Goal: Task Accomplishment & Management: Use online tool/utility

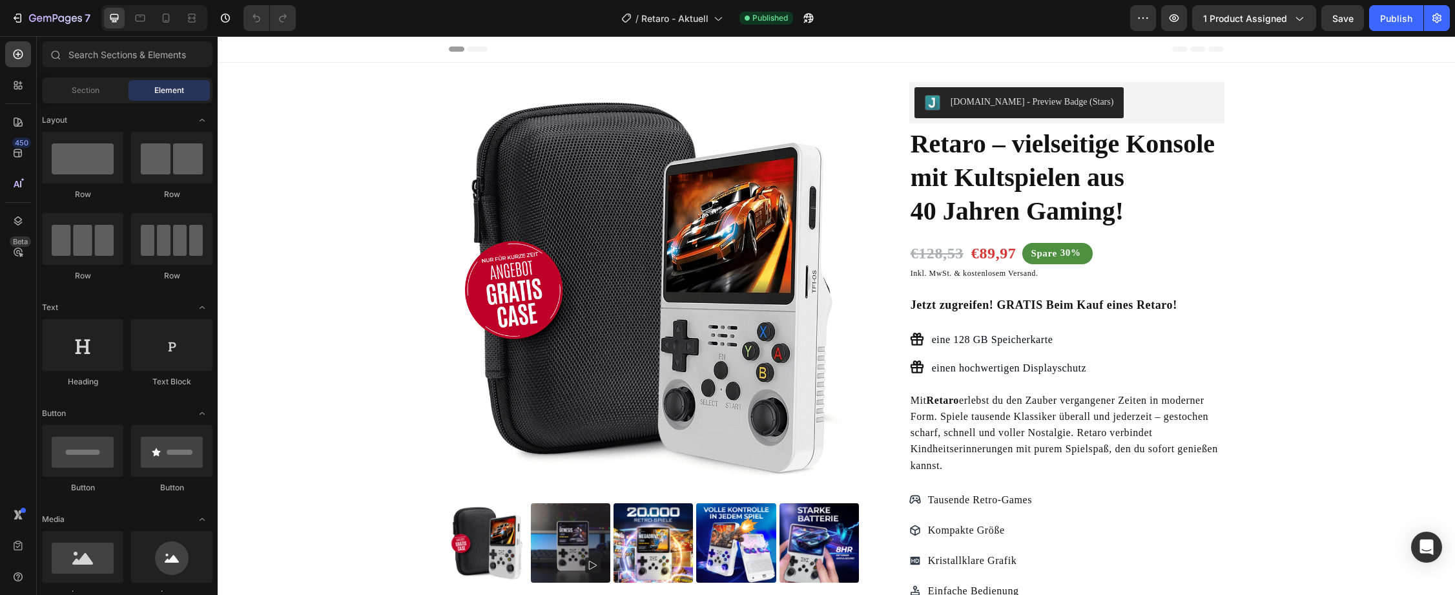
radio input "false"
click at [973, 92] on button "[DOMAIN_NAME] - Preview Badge (Stars)" at bounding box center [1019, 102] width 210 height 31
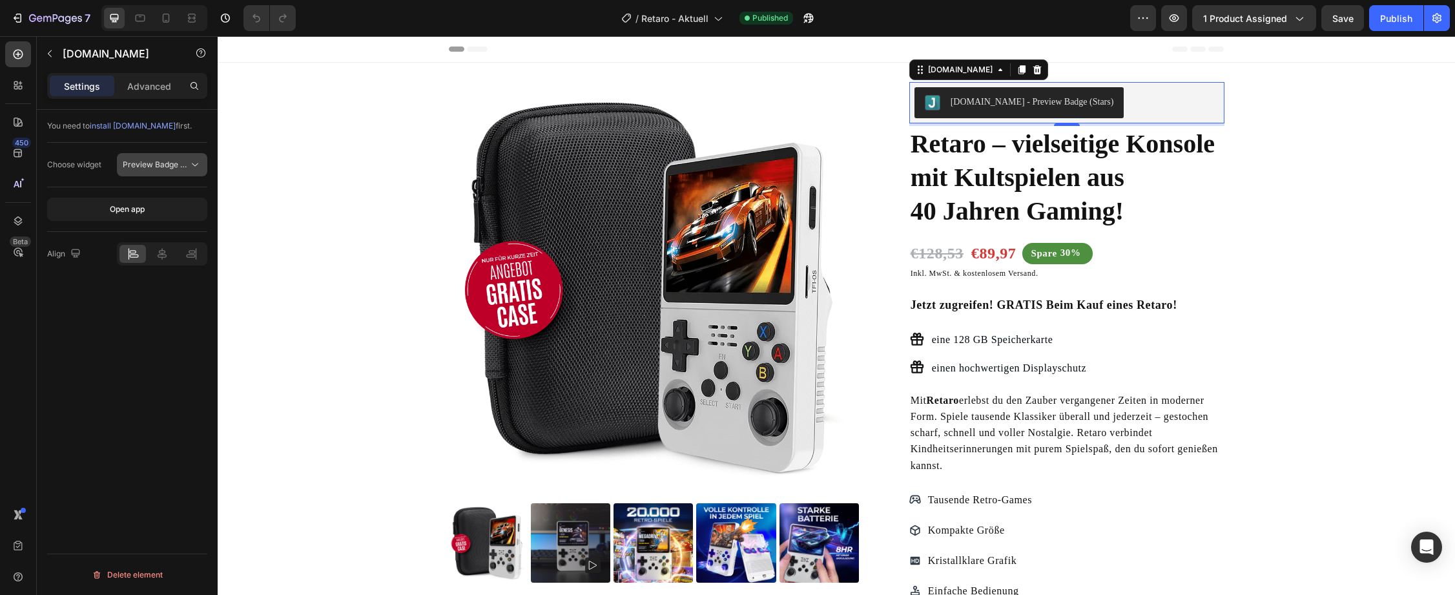
click at [168, 167] on span "Preview Badge (Stars)" at bounding box center [164, 164] width 82 height 10
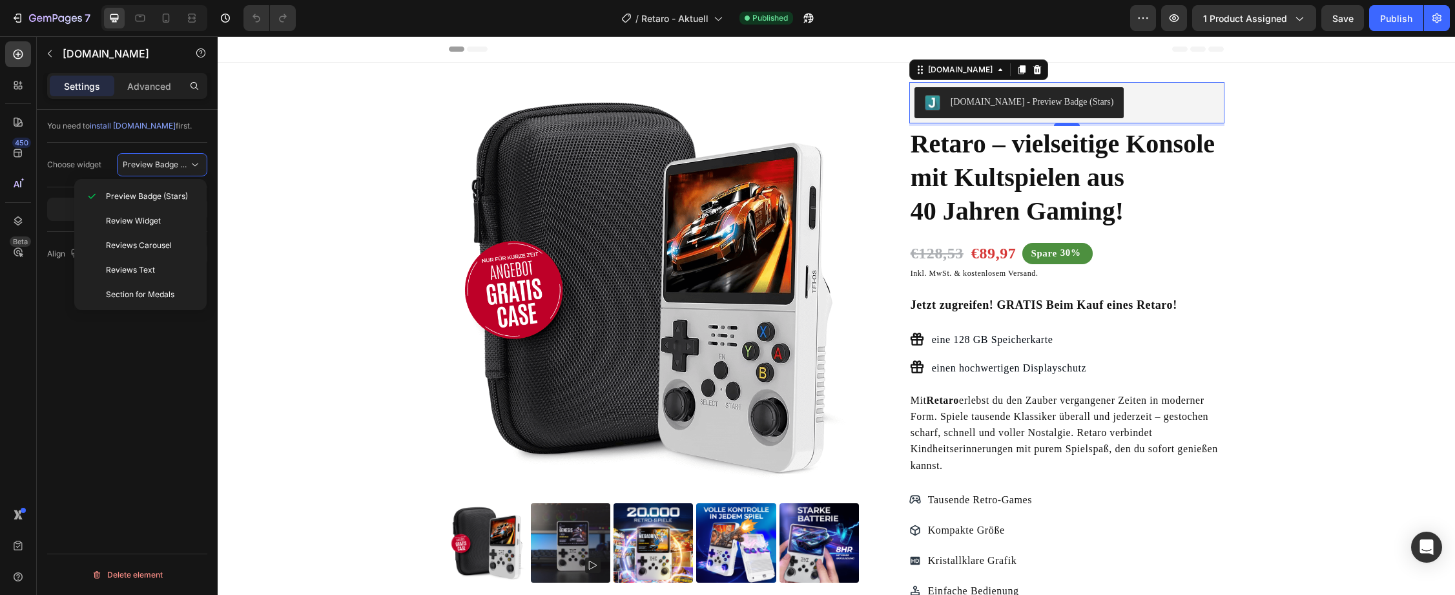
click at [83, 451] on div "You need to install Judge.me first. Choose widget Preview Badge (Stars) Open ap…" at bounding box center [127, 371] width 181 height 522
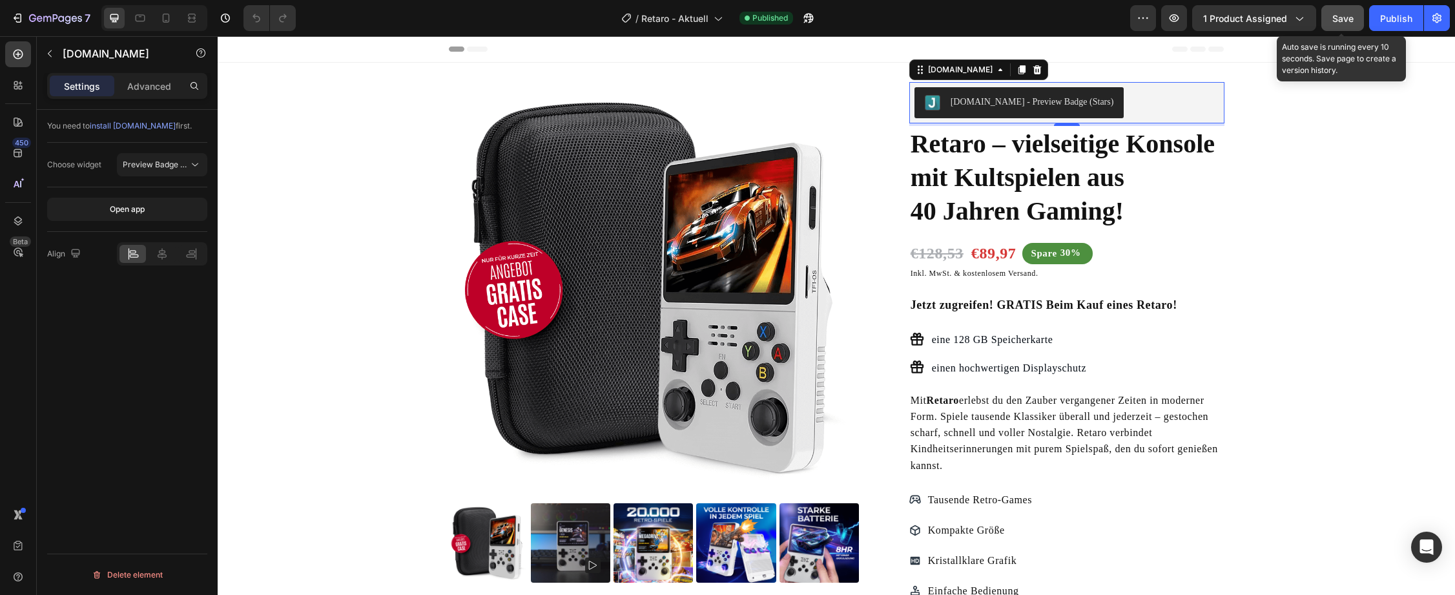
click at [1342, 17] on span "Save" at bounding box center [1342, 18] width 21 height 11
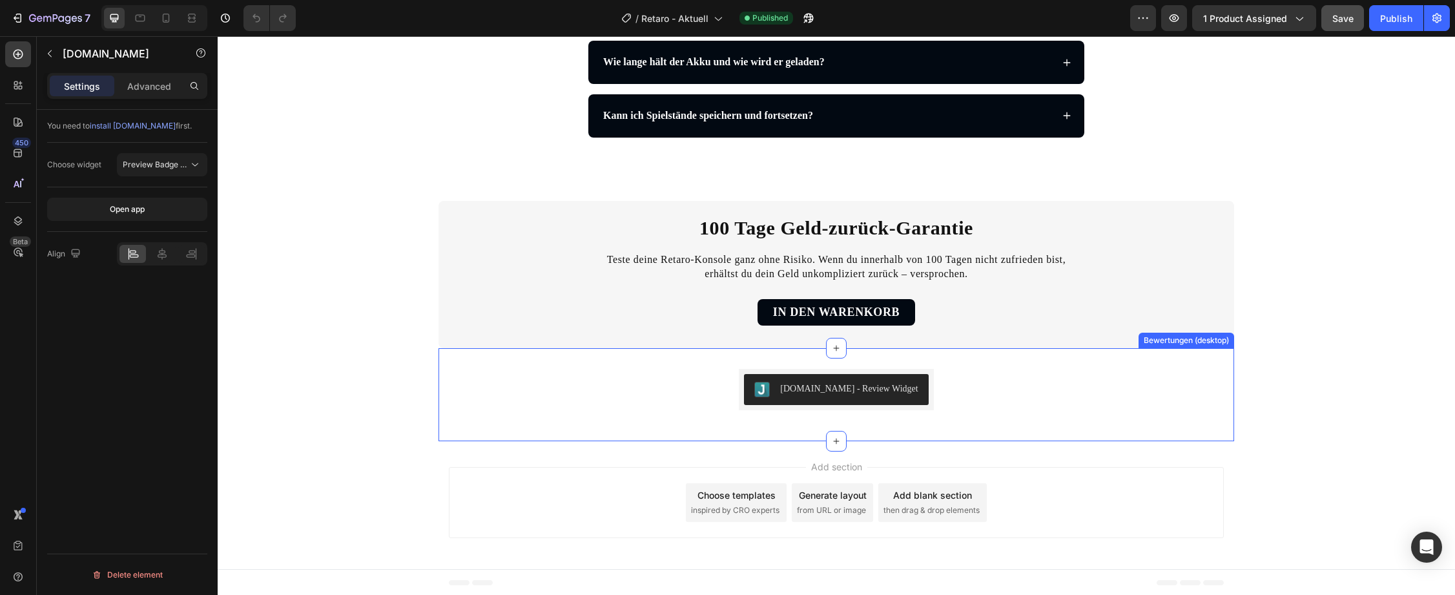
scroll to position [3170, 0]
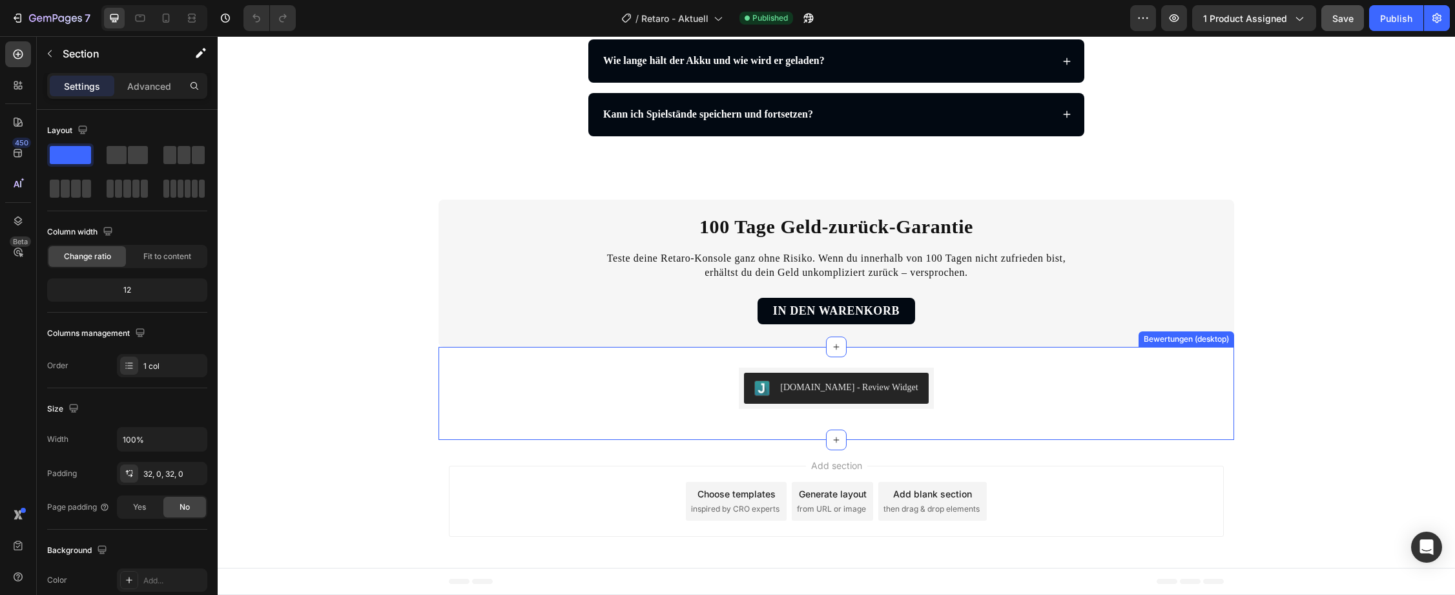
click at [644, 407] on div "Judge.me - Review Widget Judge.me Row" at bounding box center [835, 393] width 795 height 52
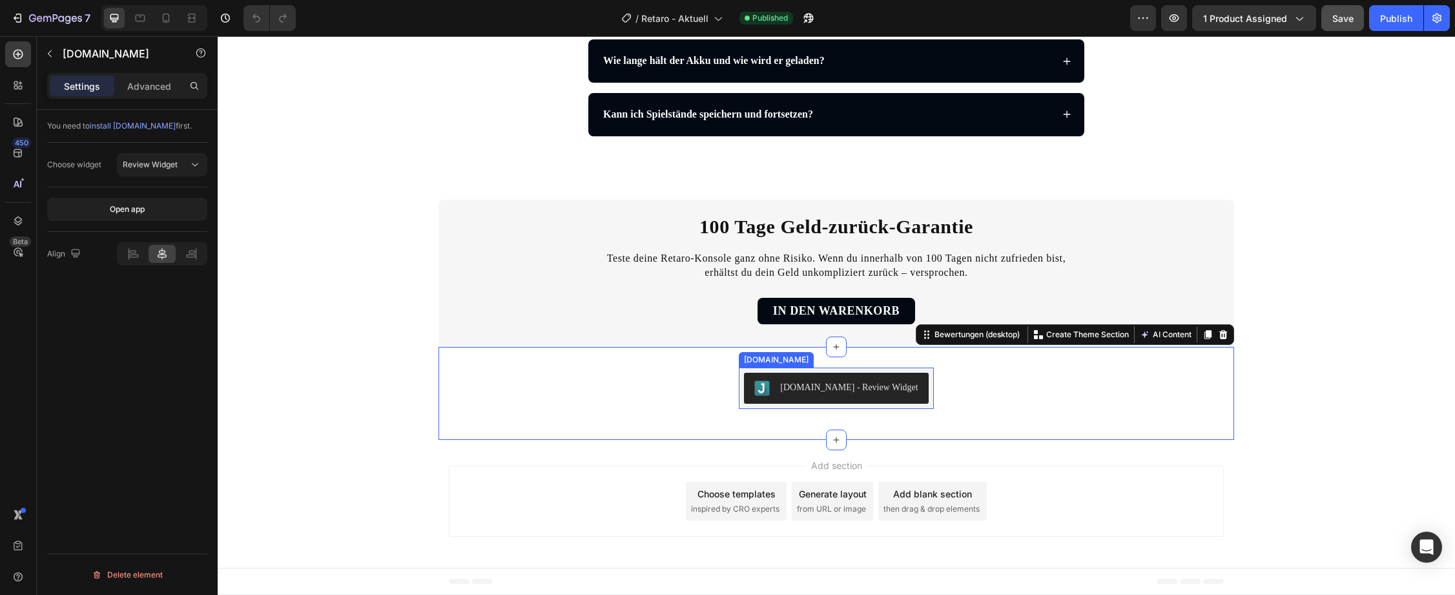
click at [793, 389] on div "[DOMAIN_NAME] - Review Widget" at bounding box center [849, 387] width 138 height 14
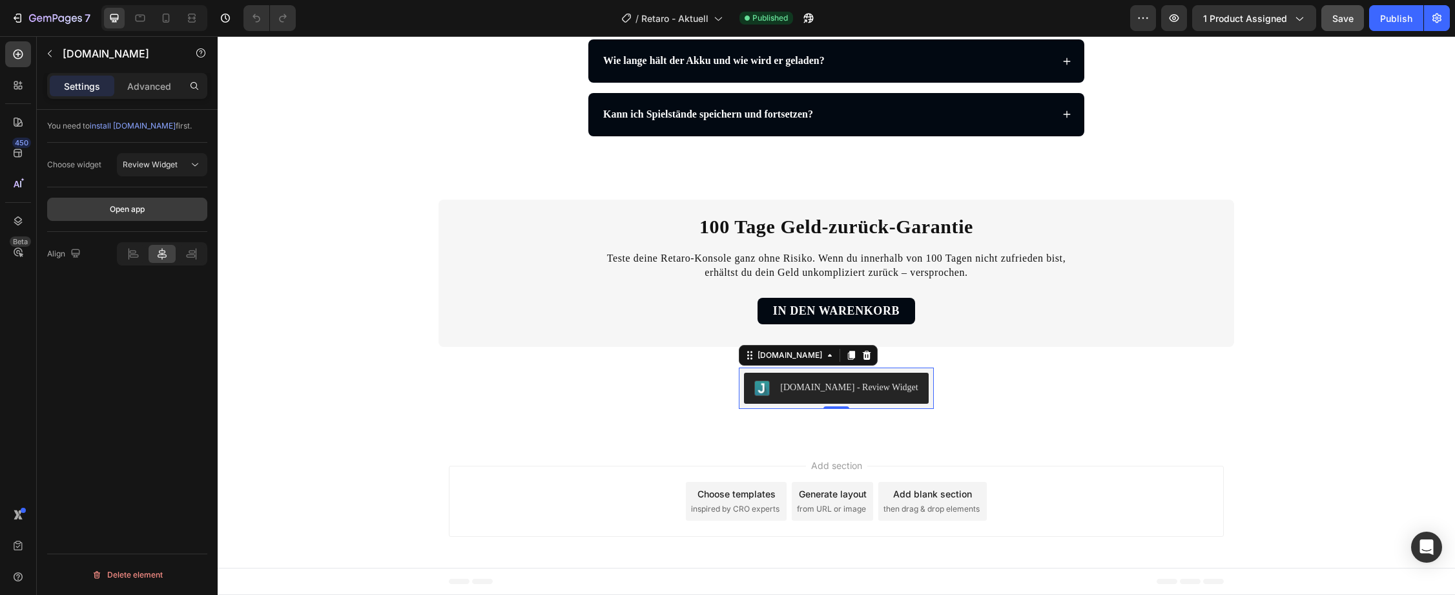
click at [141, 209] on div "Open app" at bounding box center [127, 209] width 35 height 12
click at [44, 21] on icon "button" at bounding box center [55, 19] width 53 height 11
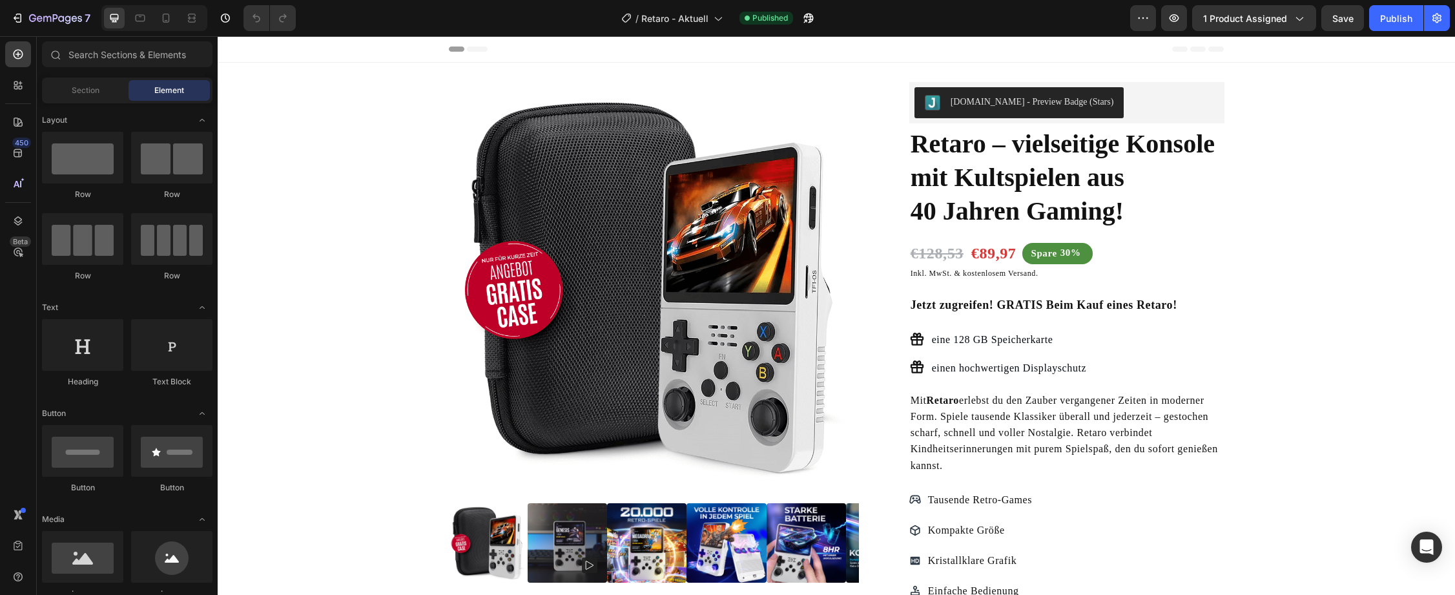
radio input "false"
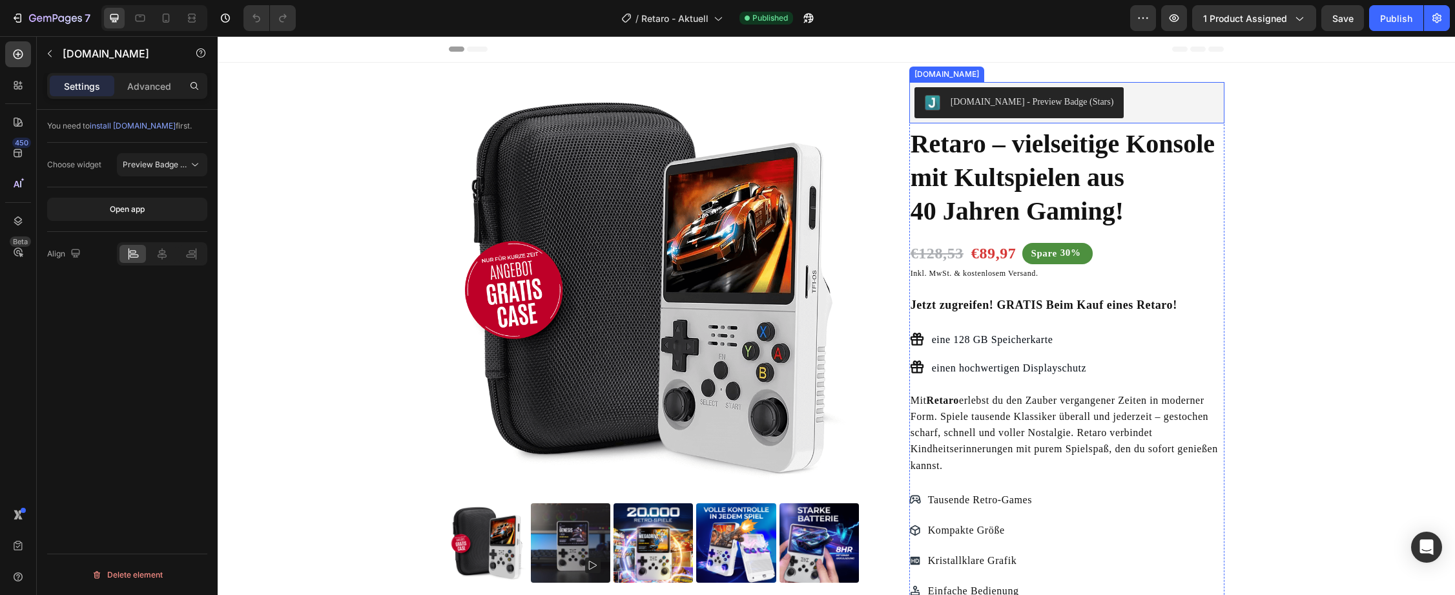
click at [1045, 103] on div "[DOMAIN_NAME] - Preview Badge (Stars)" at bounding box center [1031, 102] width 163 height 14
click at [995, 70] on icon at bounding box center [1000, 70] width 10 height 10
click at [1134, 96] on div "[DOMAIN_NAME] - Preview Badge (Stars)" at bounding box center [1066, 102] width 305 height 31
click at [1174, 99] on div "[DOMAIN_NAME] - Preview Badge (Stars)" at bounding box center [1066, 102] width 305 height 31
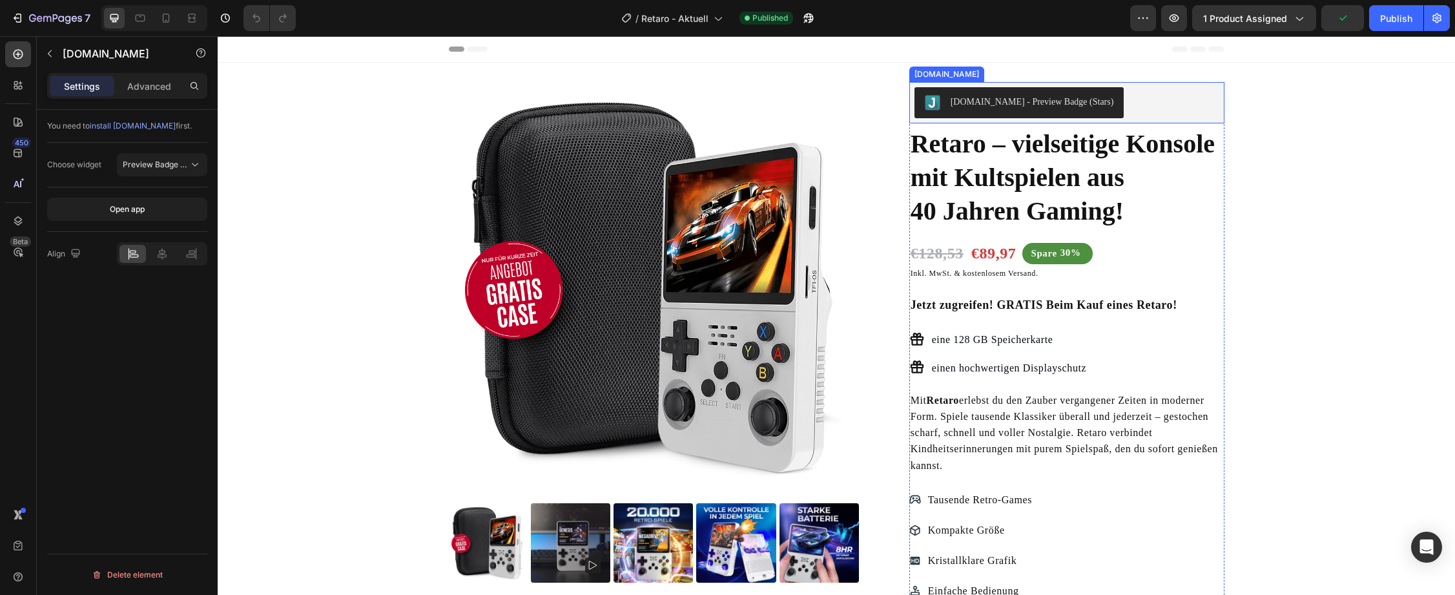
click at [1147, 104] on div "[DOMAIN_NAME] - Preview Badge (Stars)" at bounding box center [1066, 102] width 305 height 31
click at [156, 85] on p "Advanced" at bounding box center [149, 86] width 44 height 14
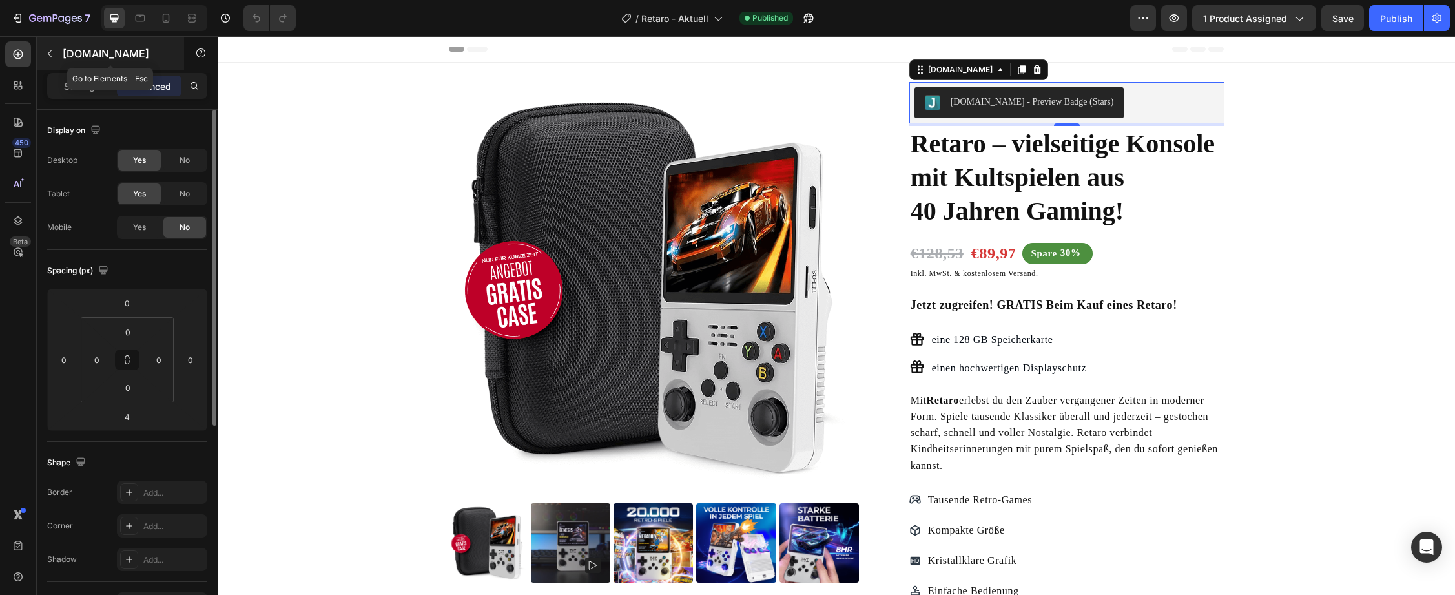
click at [42, 49] on button "button" at bounding box center [49, 53] width 21 height 21
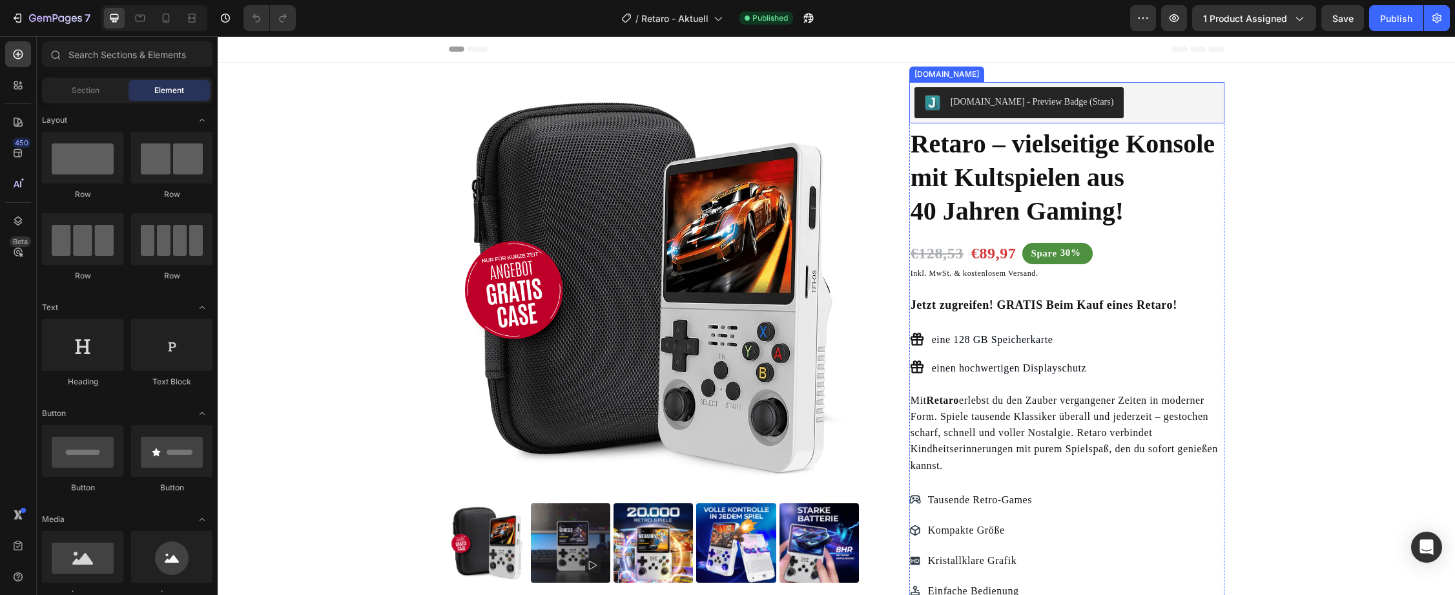
click at [1114, 97] on div "[DOMAIN_NAME] - Preview Badge (Stars)" at bounding box center [1066, 102] width 305 height 31
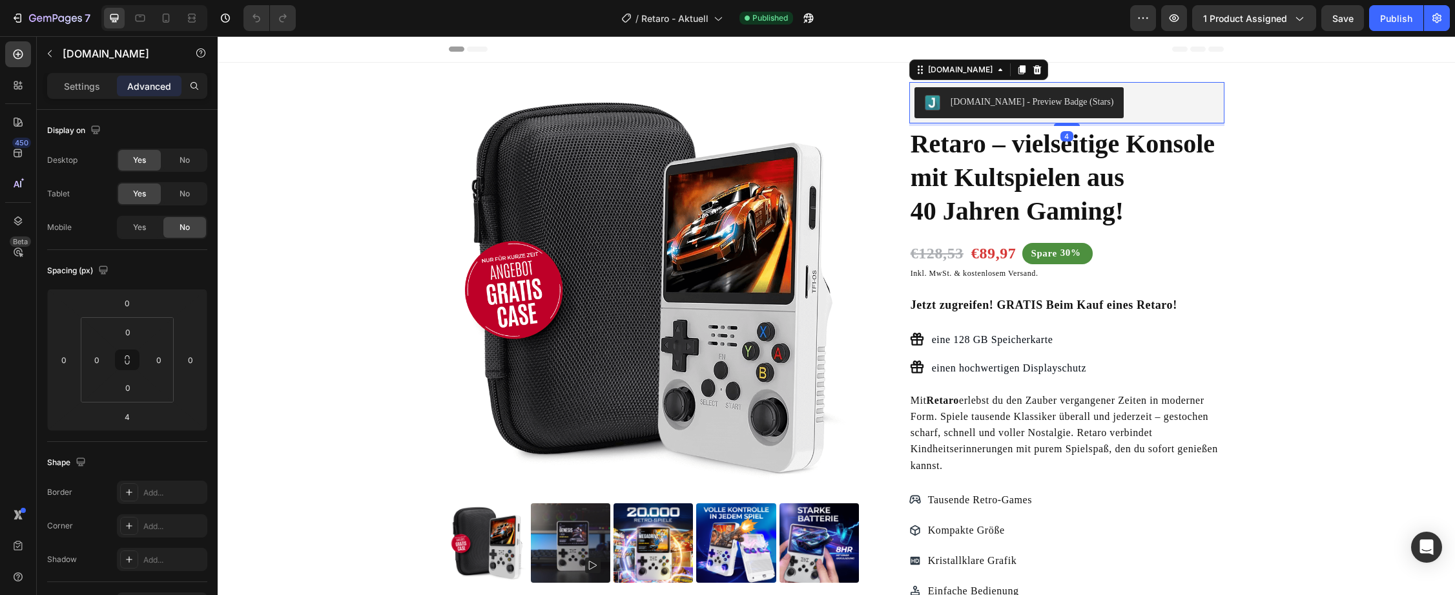
click at [1019, 105] on div "[DOMAIN_NAME] - Preview Badge (Stars)" at bounding box center [1031, 102] width 163 height 14
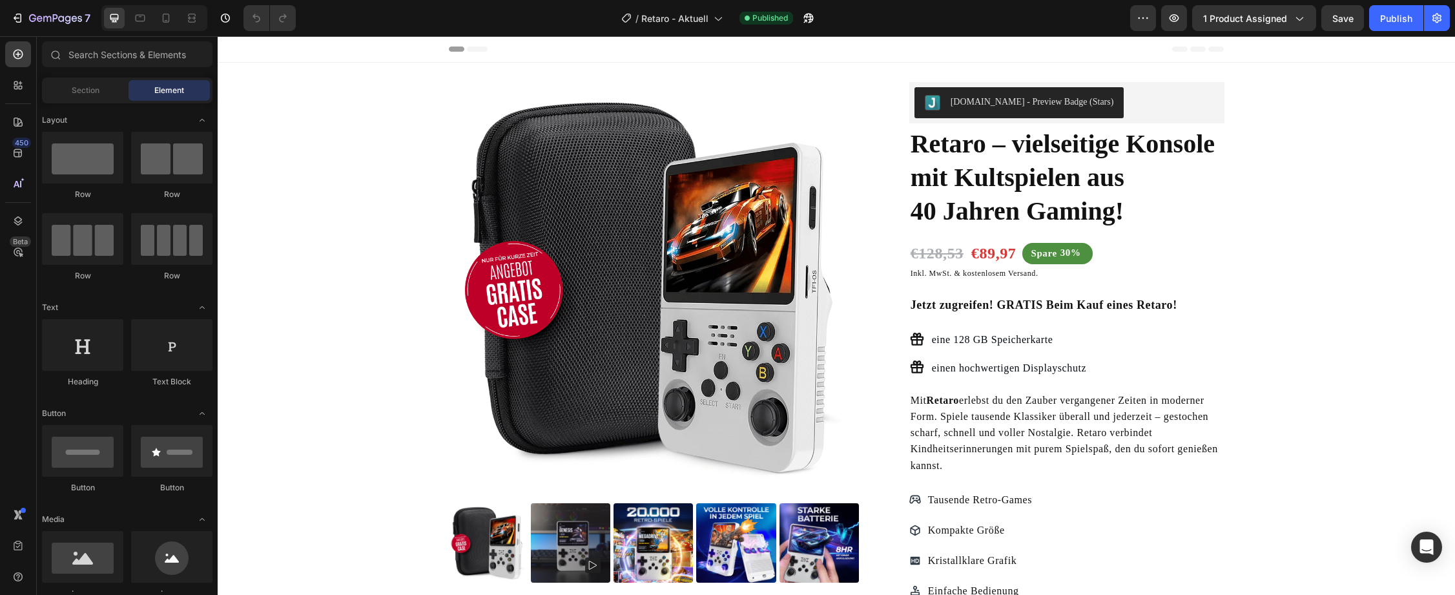
click at [1118, 94] on div "[DOMAIN_NAME] - Preview Badge (Stars)" at bounding box center [1066, 102] width 305 height 31
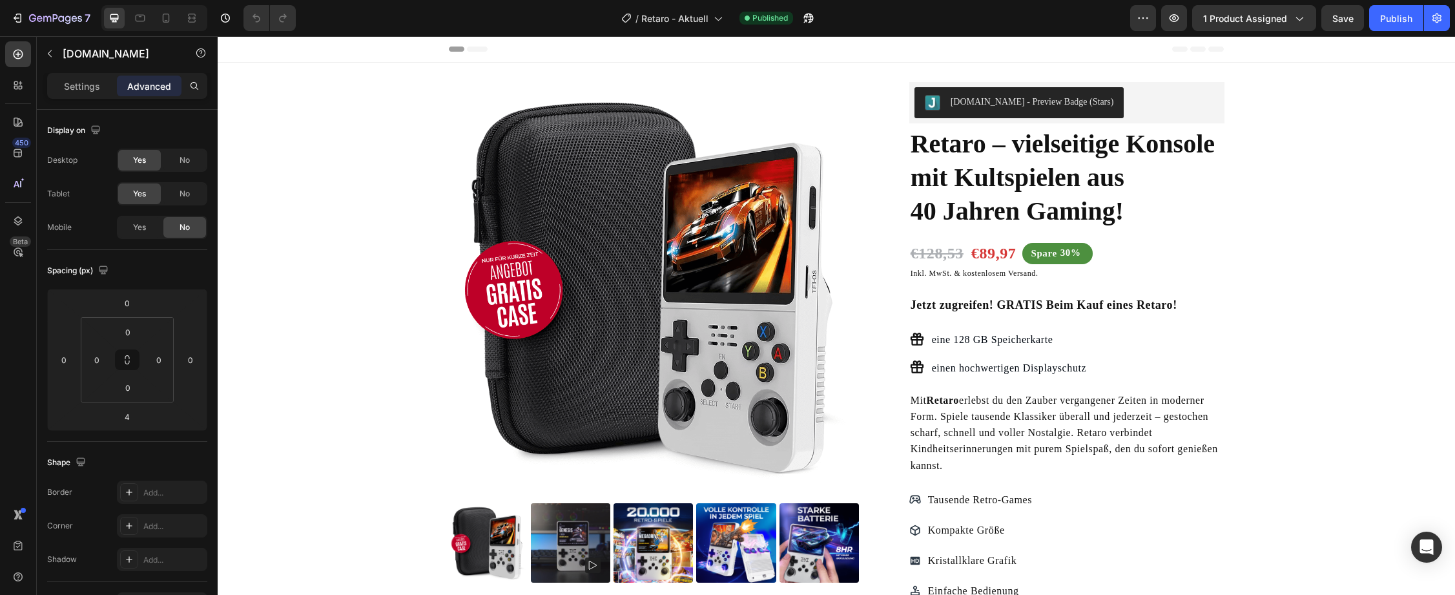
click at [1177, 106] on div "[DOMAIN_NAME] - Preview Badge (Stars)" at bounding box center [1066, 102] width 305 height 31
click at [66, 89] on p "Settings" at bounding box center [82, 86] width 36 height 14
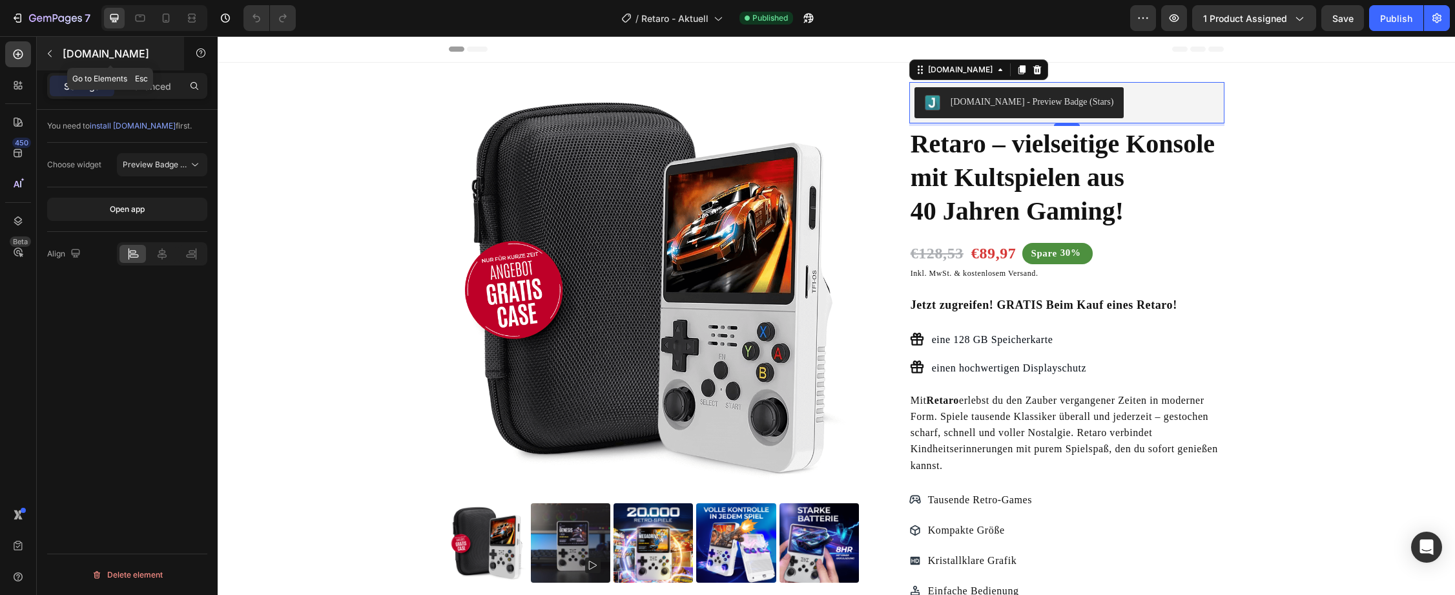
click at [47, 56] on icon "button" at bounding box center [50, 53] width 10 height 10
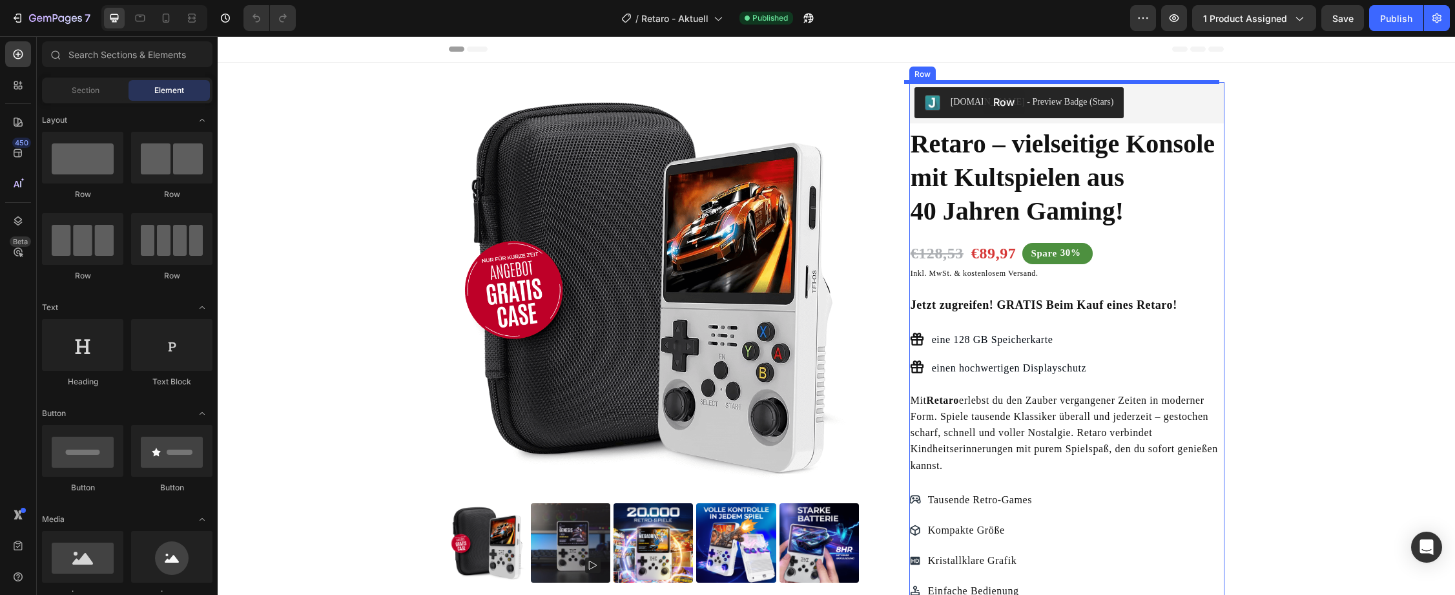
drag, startPoint x: 288, startPoint y: 196, endPoint x: 983, endPoint y: 89, distance: 702.8
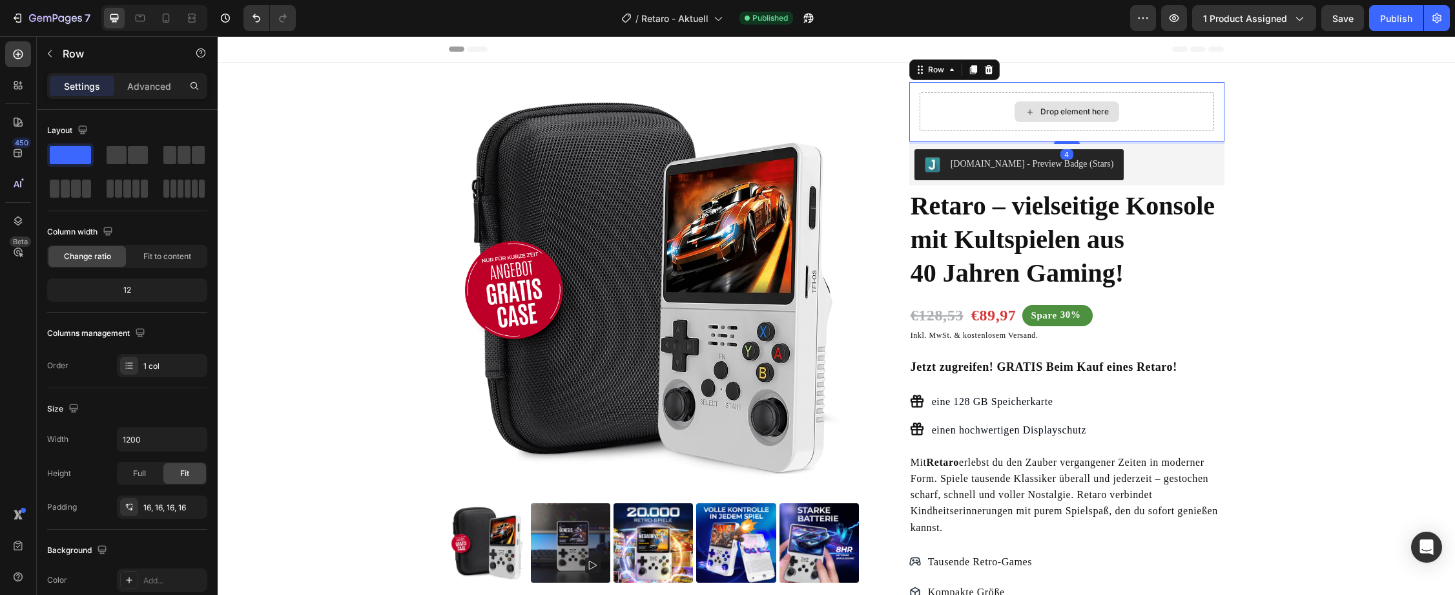
click at [1027, 112] on icon at bounding box center [1029, 111] width 5 height 5
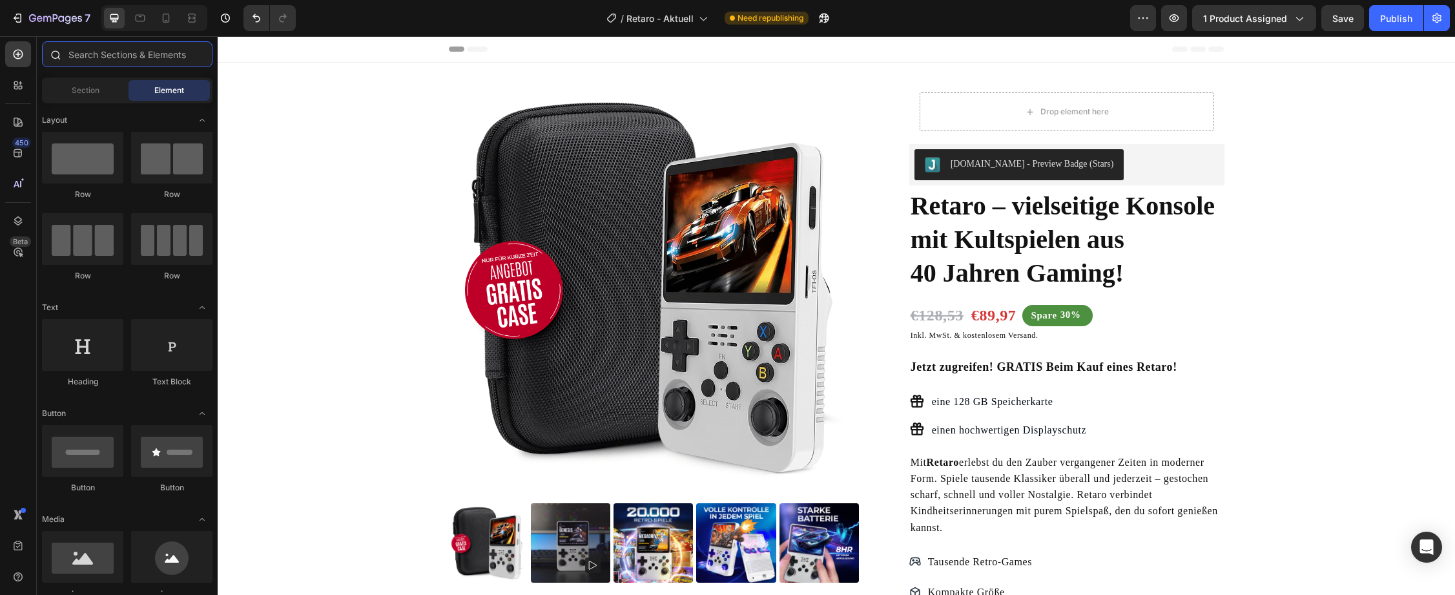
click at [123, 56] on input "text" at bounding box center [127, 54] width 170 height 26
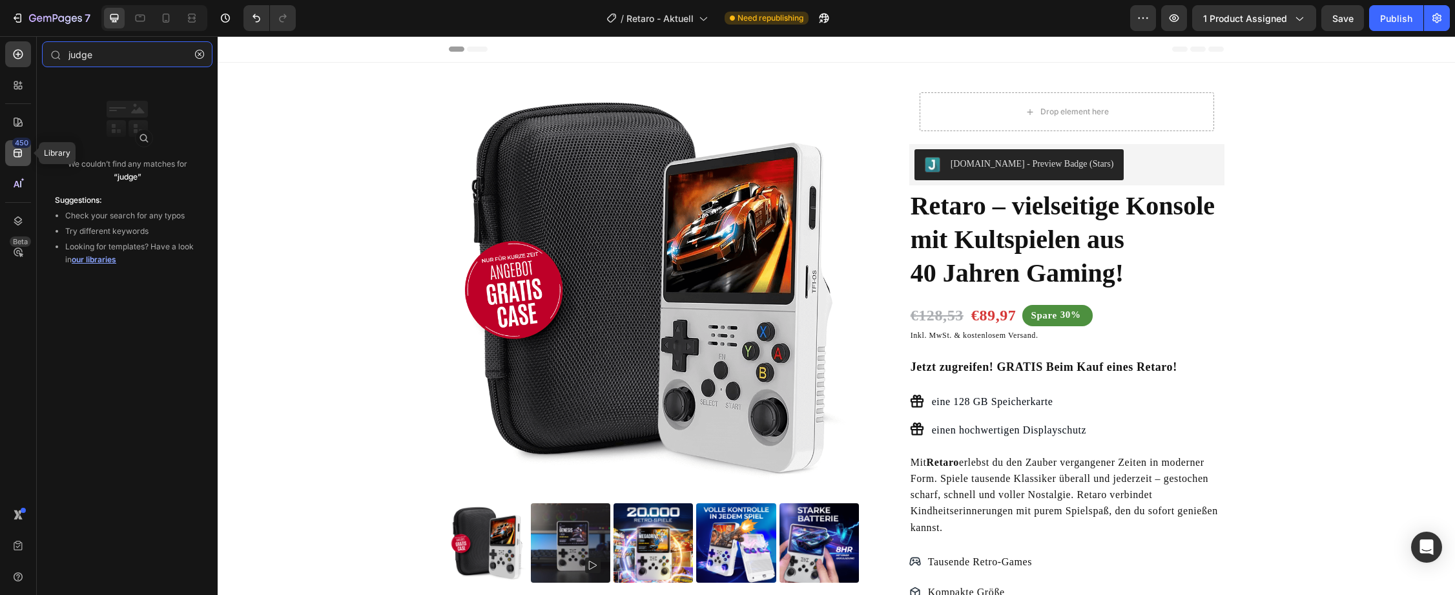
type input "judge"
click at [14, 152] on icon at bounding box center [18, 153] width 8 height 8
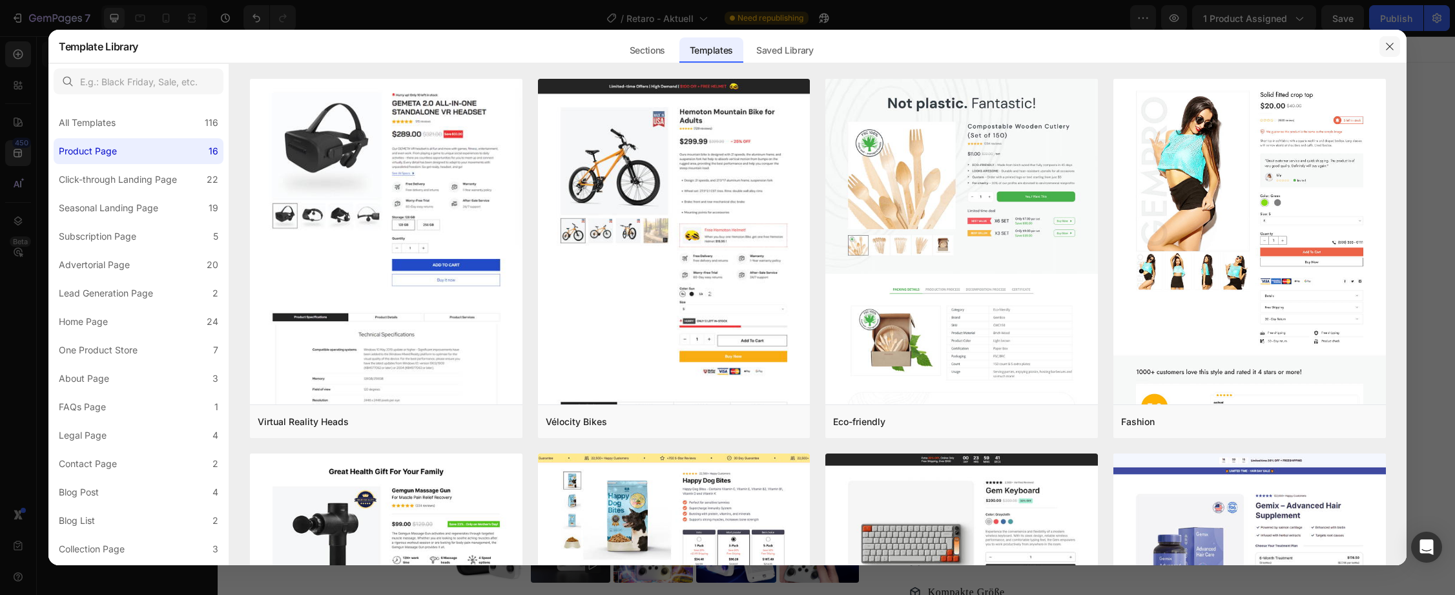
click at [1396, 43] on button "button" at bounding box center [1389, 46] width 21 height 21
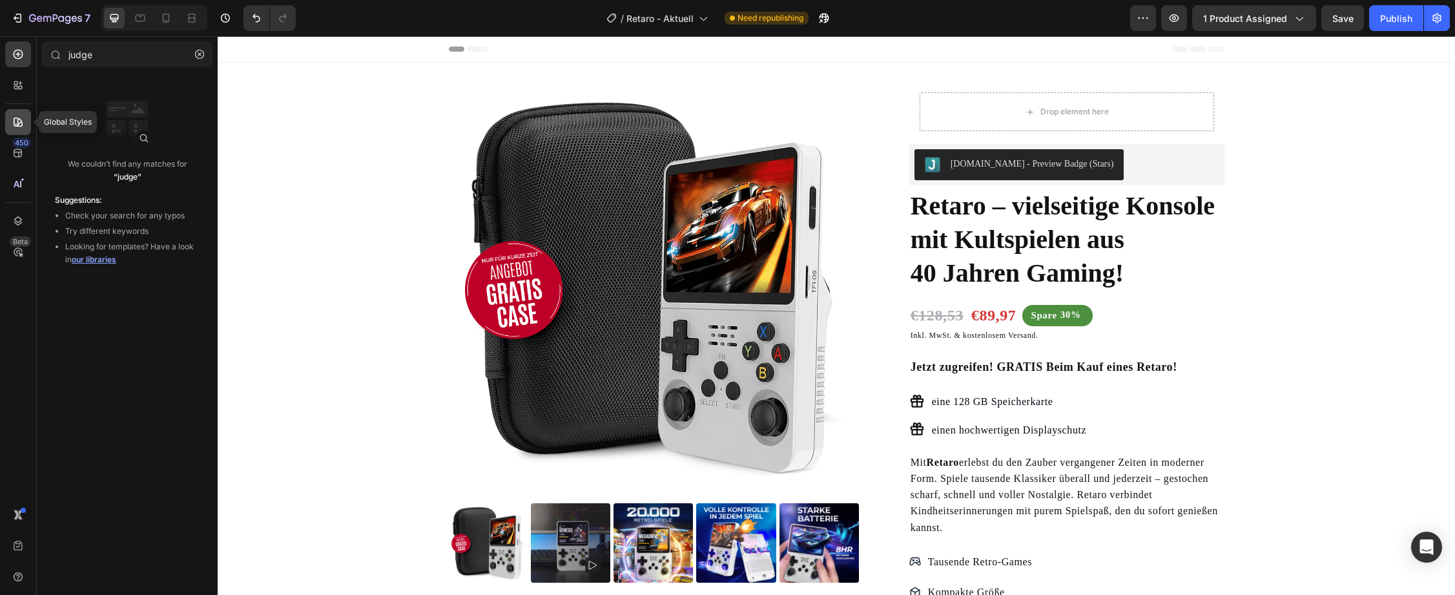
click at [14, 123] on icon at bounding box center [18, 122] width 9 height 9
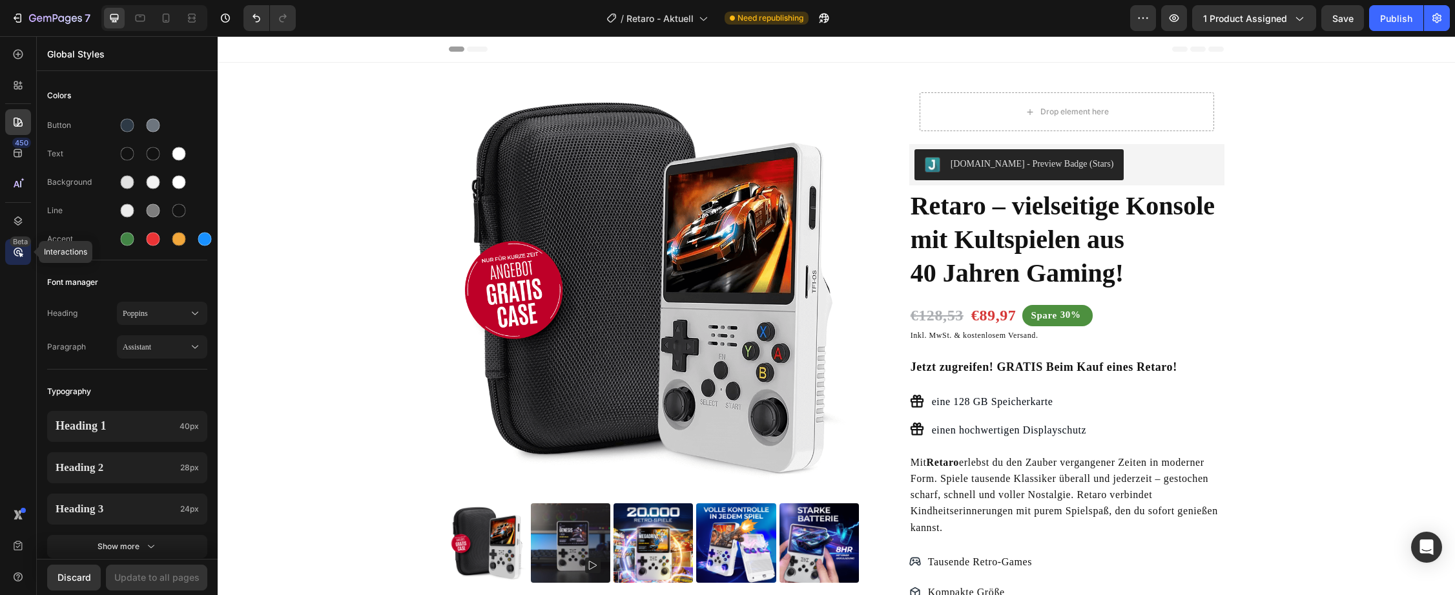
click at [11, 254] on div "Beta" at bounding box center [18, 252] width 26 height 26
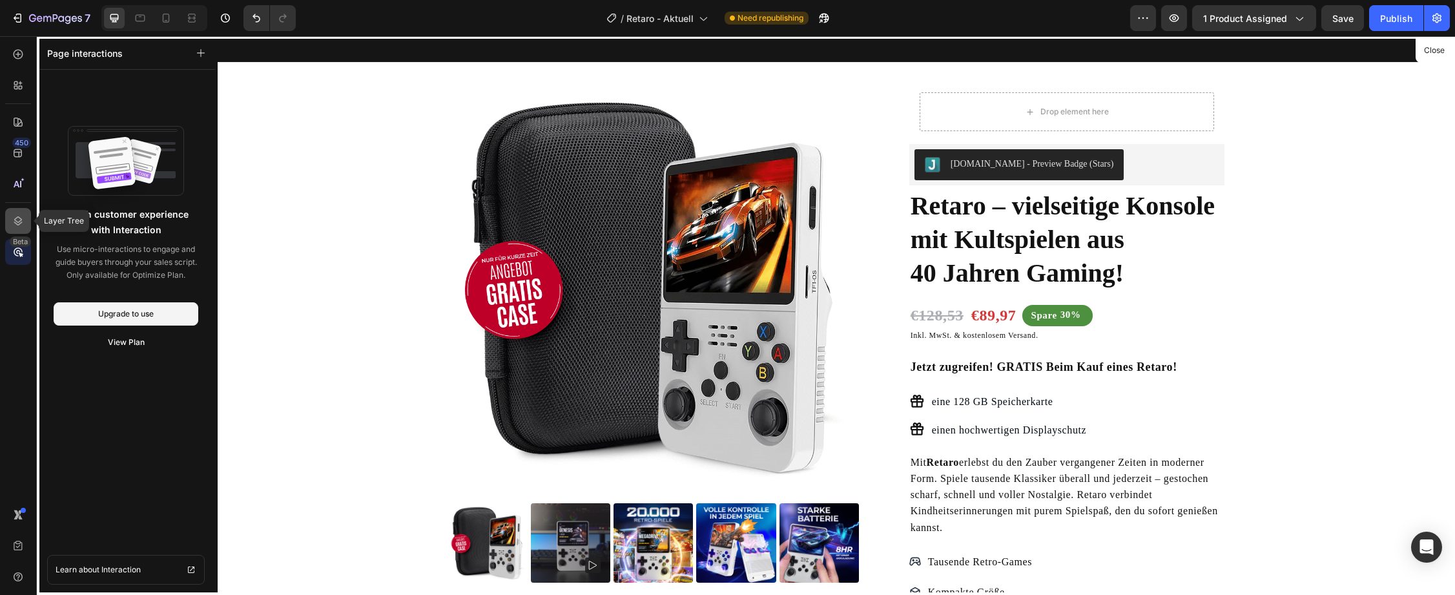
click at [10, 222] on div at bounding box center [18, 221] width 26 height 26
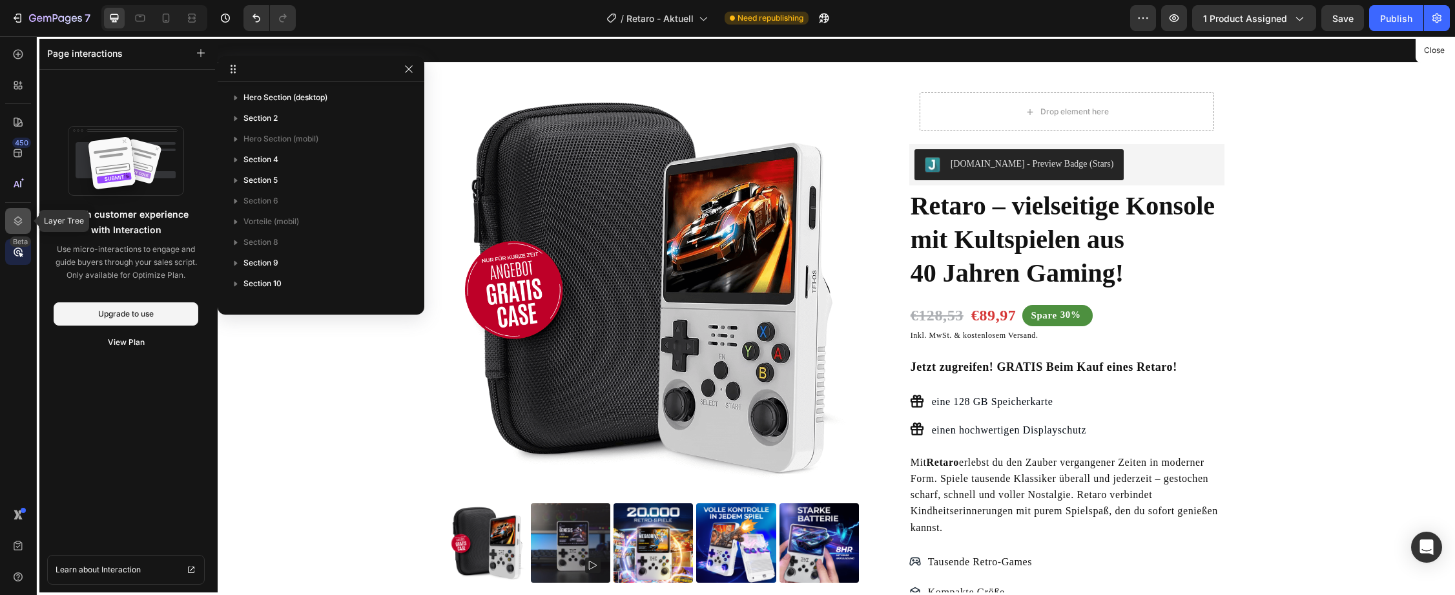
click at [12, 223] on icon at bounding box center [18, 220] width 13 height 13
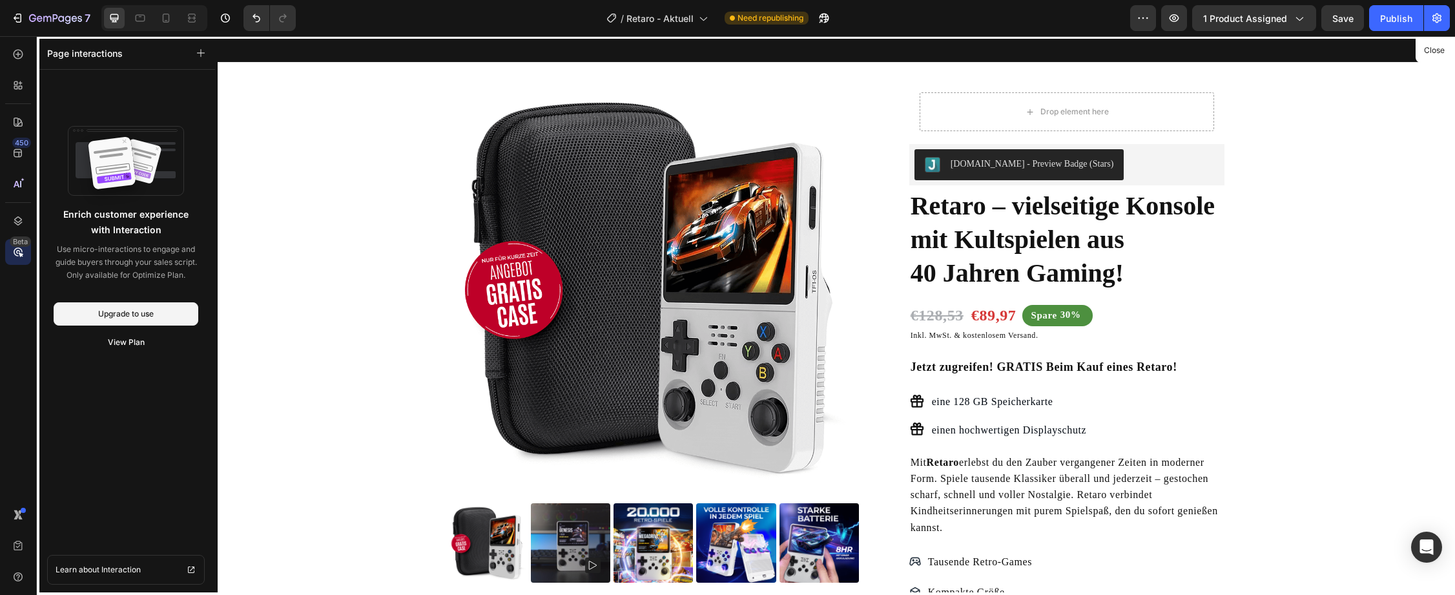
click at [14, 254] on icon at bounding box center [18, 251] width 13 height 13
click at [17, 130] on div at bounding box center [18, 122] width 26 height 26
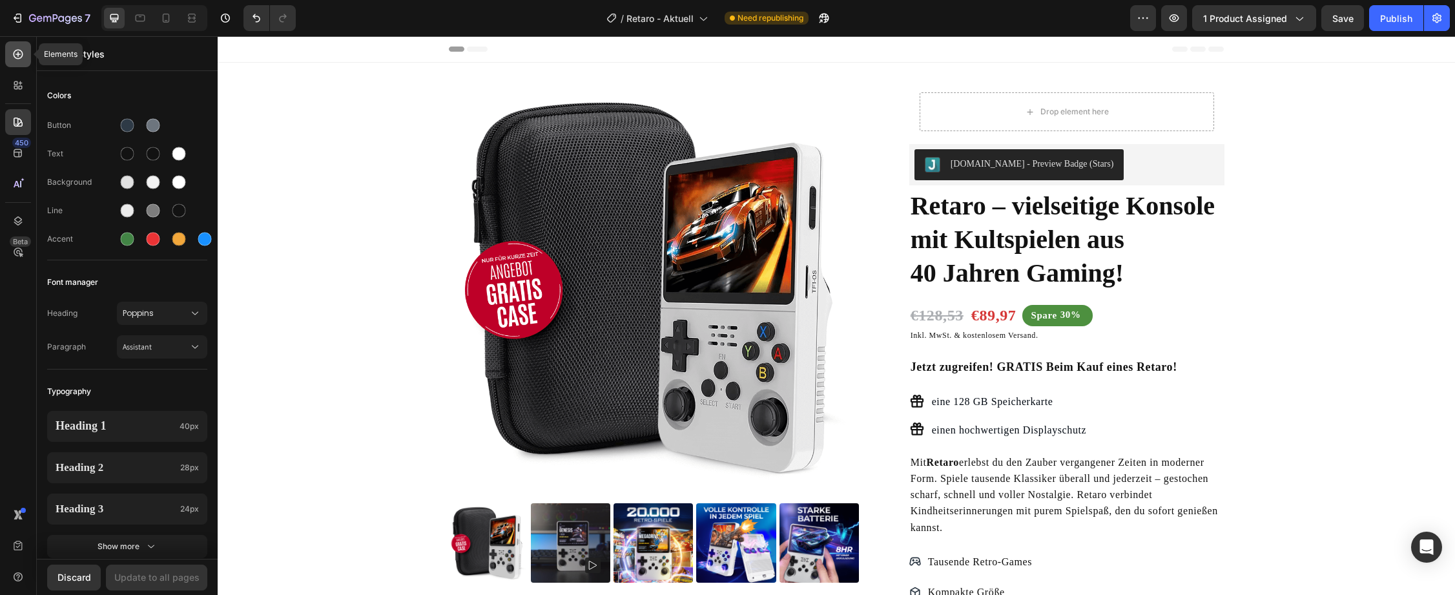
click at [18, 53] on icon at bounding box center [17, 54] width 5 height 5
radio input "false"
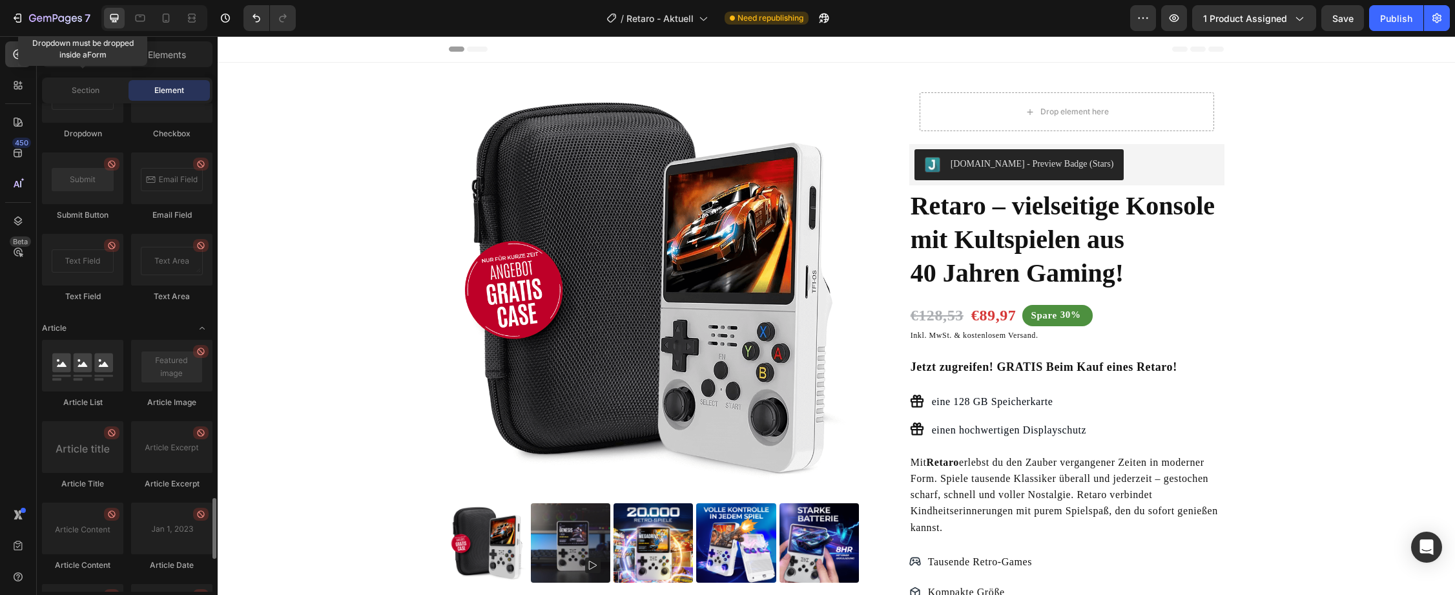
scroll to position [3423, 0]
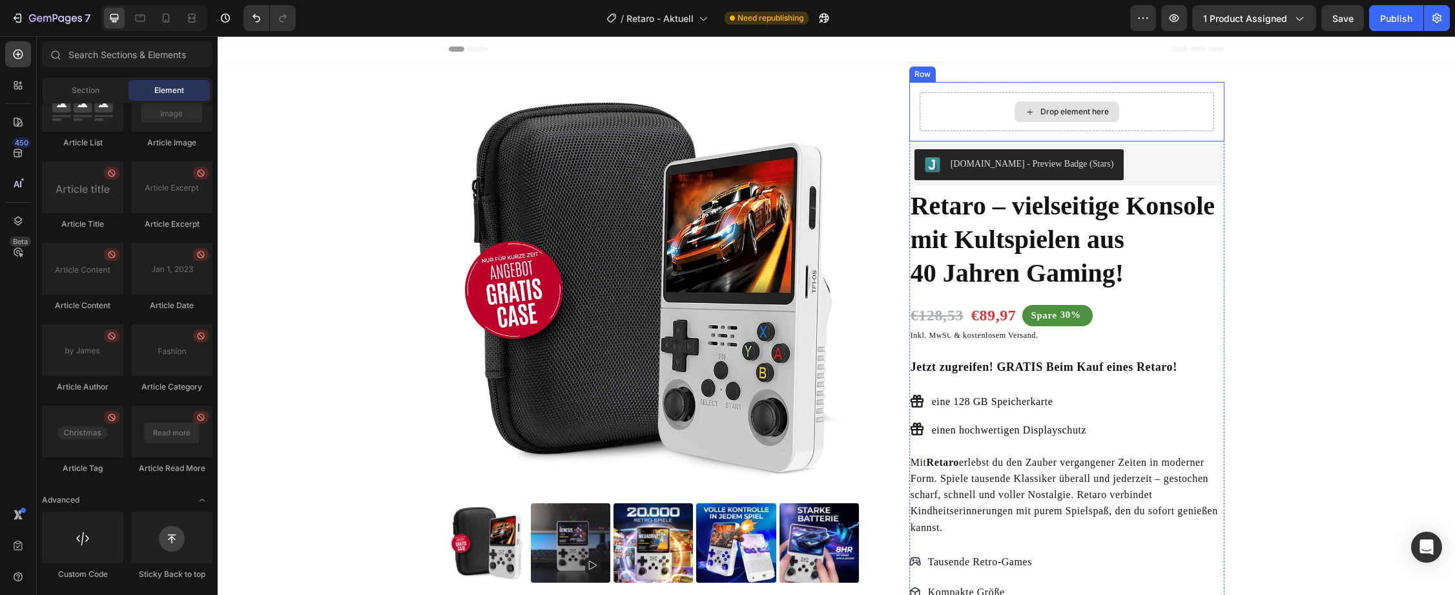
click at [1141, 118] on div "Drop element here" at bounding box center [1066, 111] width 294 height 39
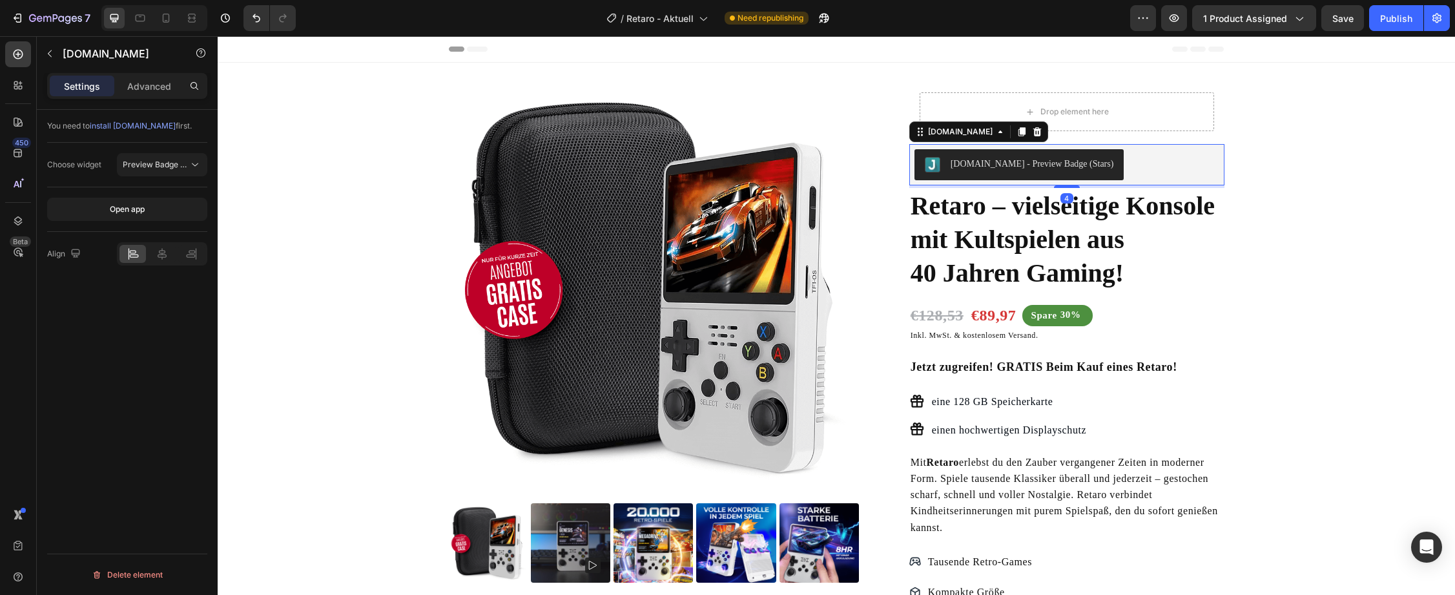
click at [1106, 158] on div "[DOMAIN_NAME] - Preview Badge (Stars)" at bounding box center [1066, 164] width 305 height 31
click at [108, 122] on span "install [DOMAIN_NAME]" at bounding box center [133, 126] width 86 height 10
click at [1349, 14] on span "Save" at bounding box center [1342, 18] width 21 height 11
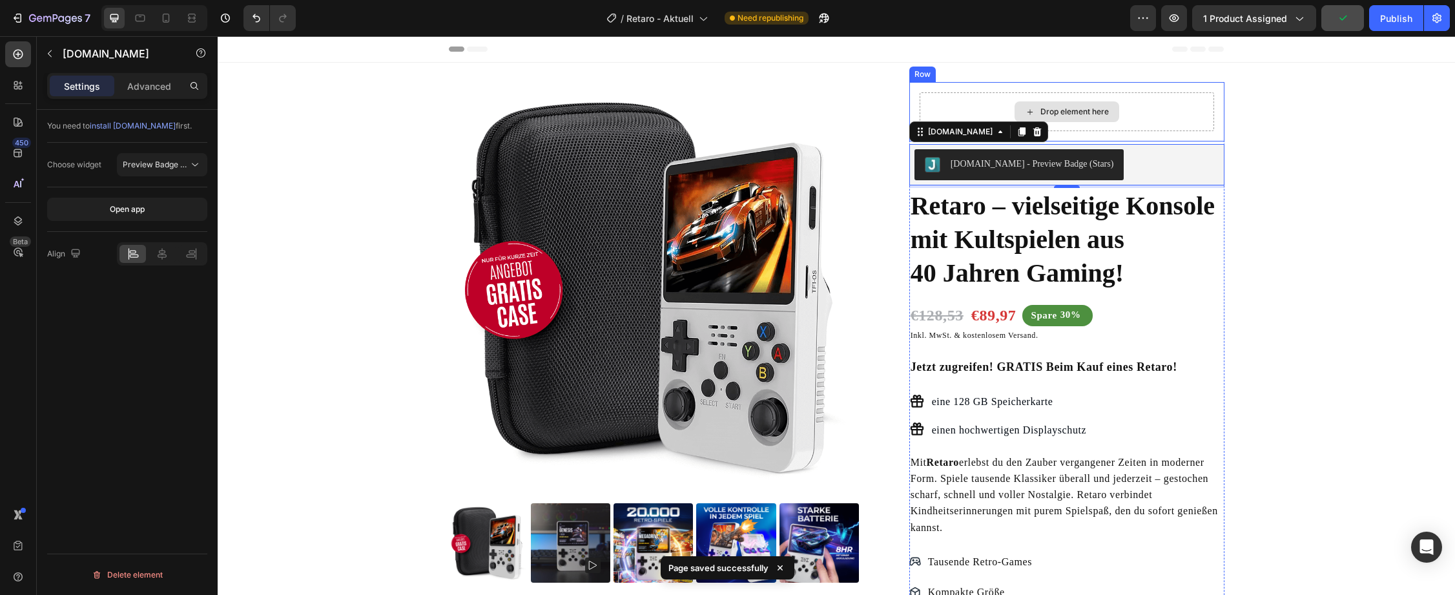
click at [1115, 118] on div "Drop element here" at bounding box center [1066, 111] width 294 height 39
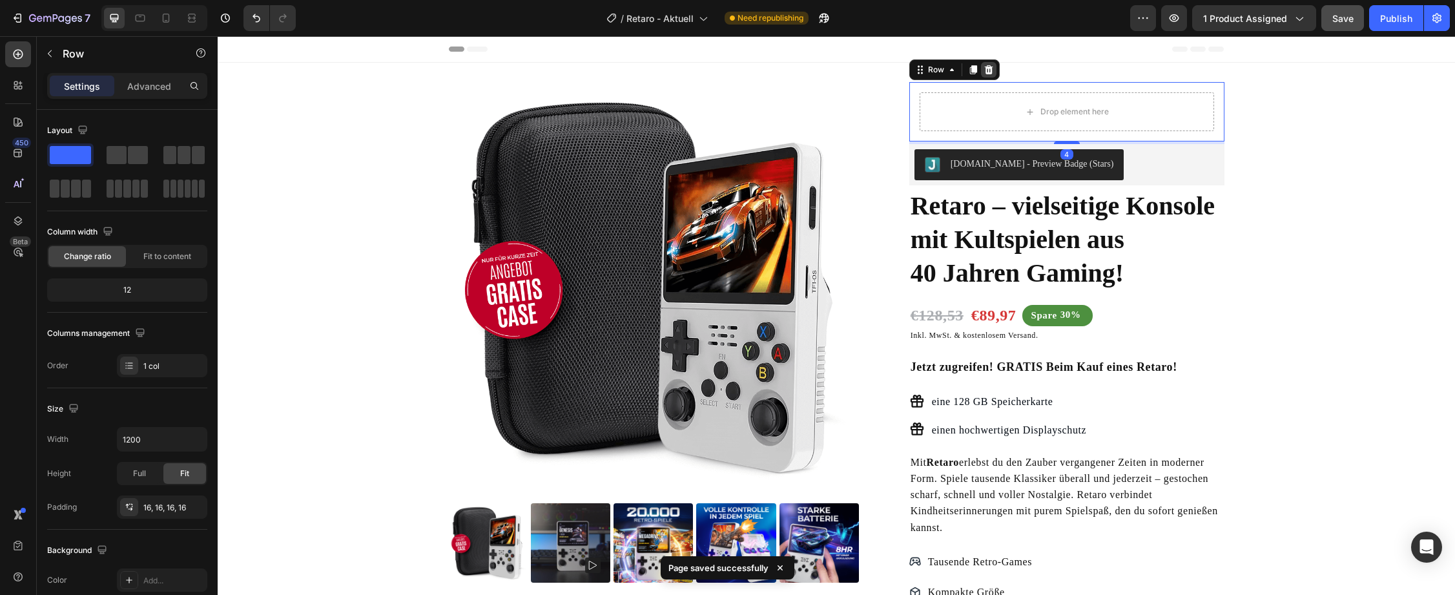
click at [984, 68] on icon at bounding box center [988, 69] width 8 height 9
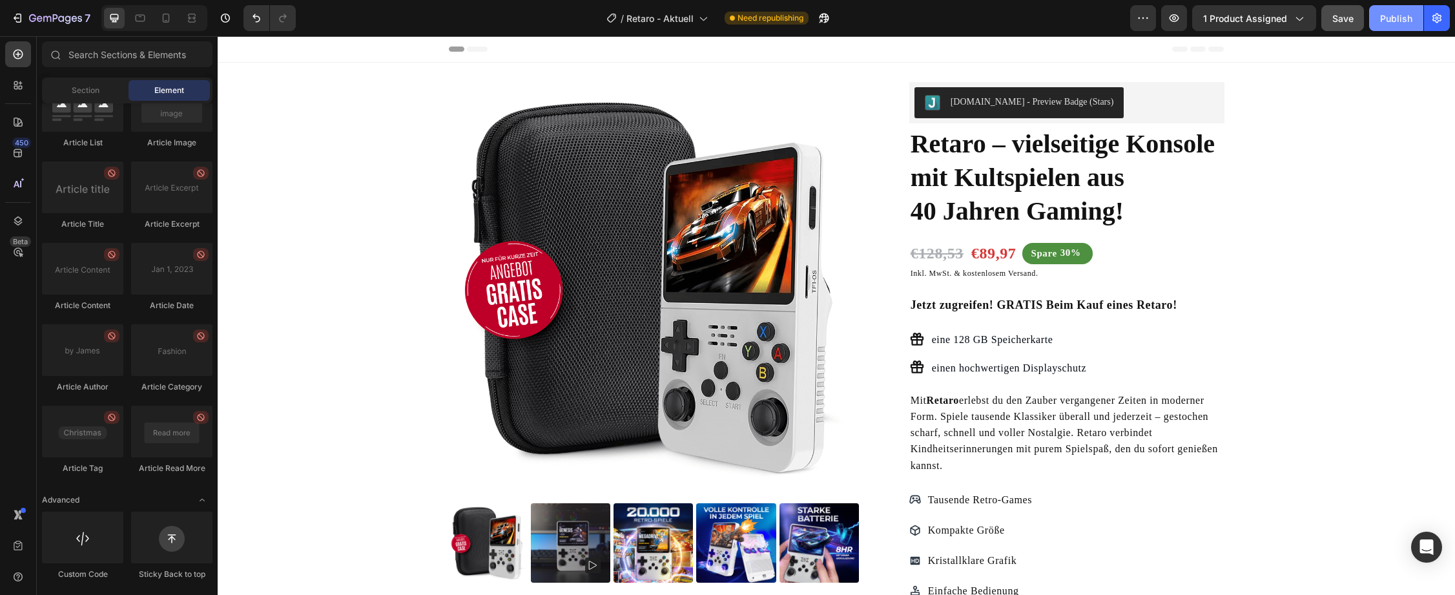
click at [1400, 24] on div "Publish" at bounding box center [1396, 19] width 32 height 14
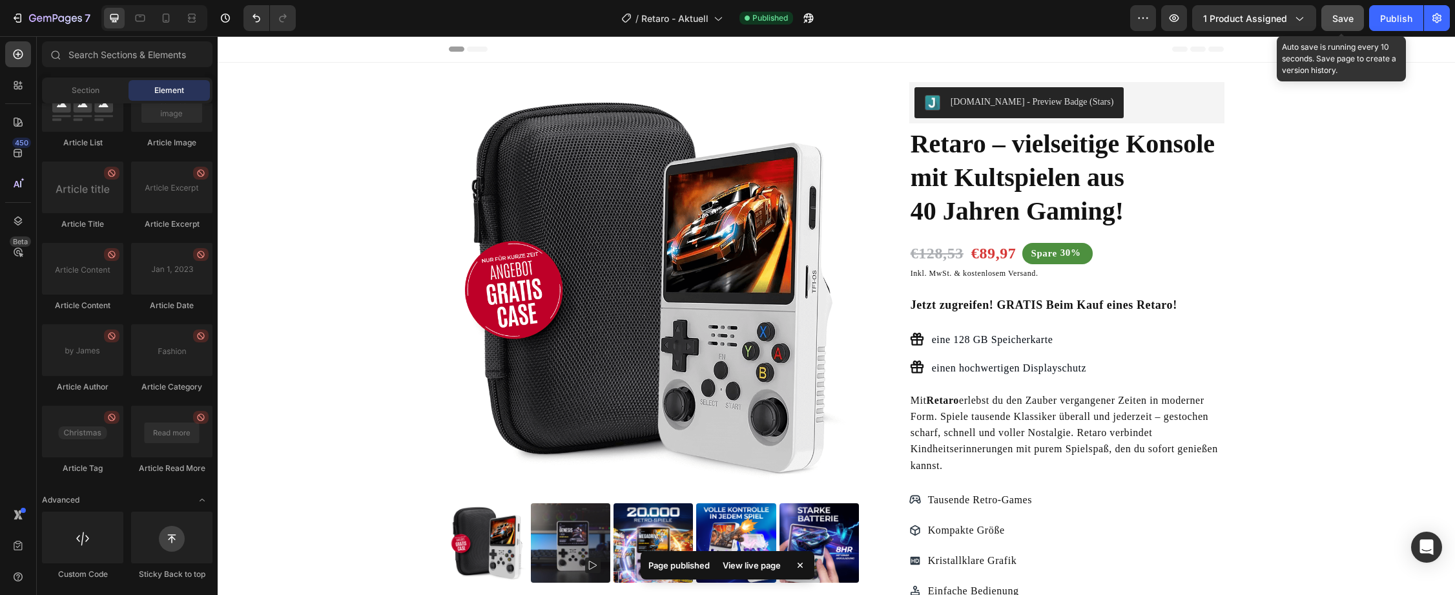
click at [1343, 12] on div "Save" at bounding box center [1342, 19] width 21 height 14
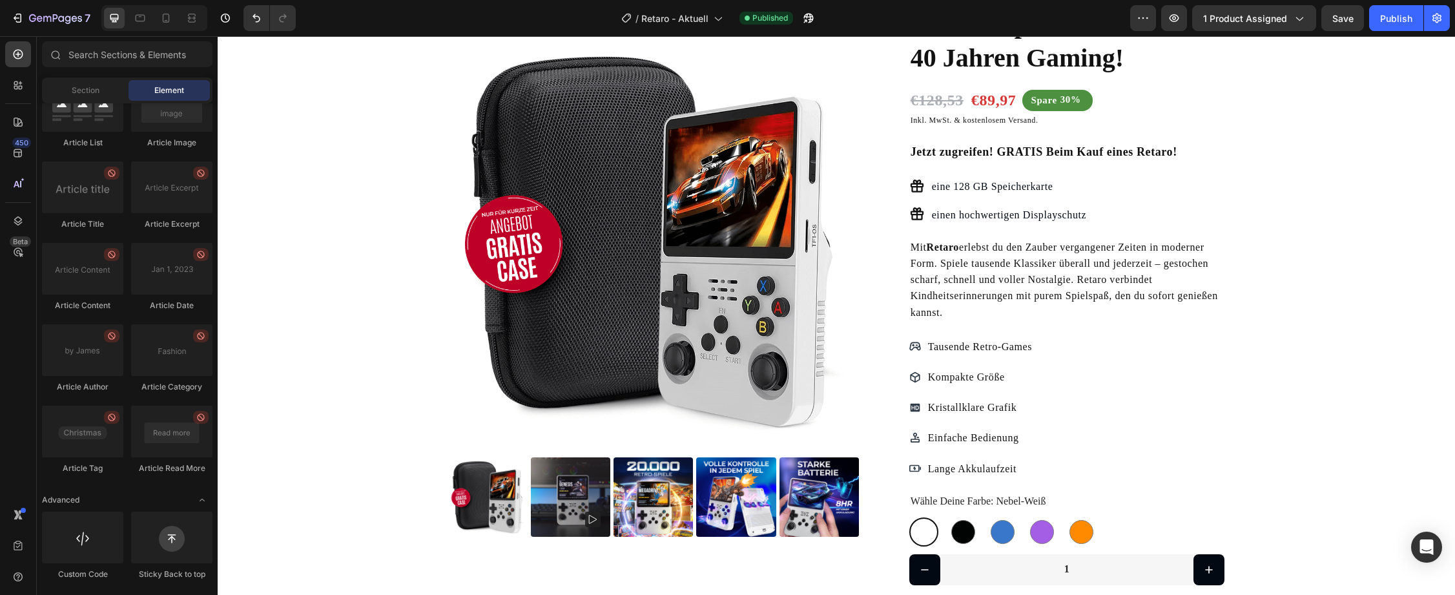
scroll to position [0, 0]
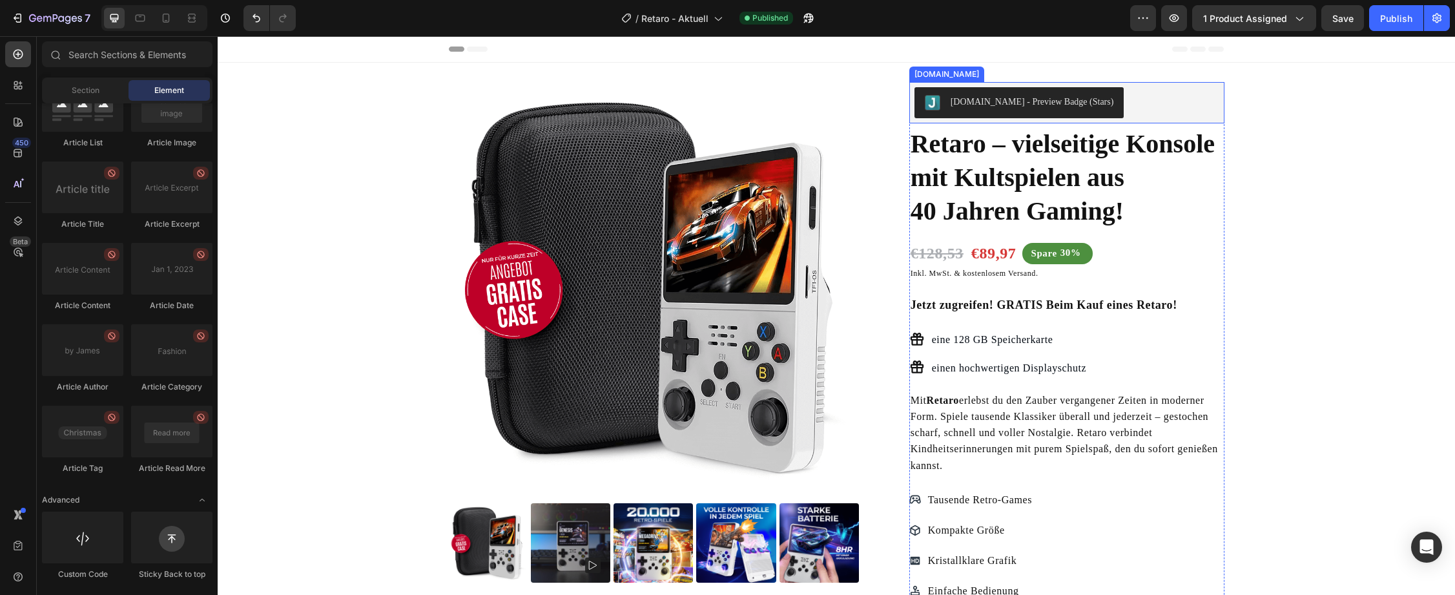
click at [1138, 98] on div "[DOMAIN_NAME] - Preview Badge (Stars)" at bounding box center [1066, 102] width 305 height 31
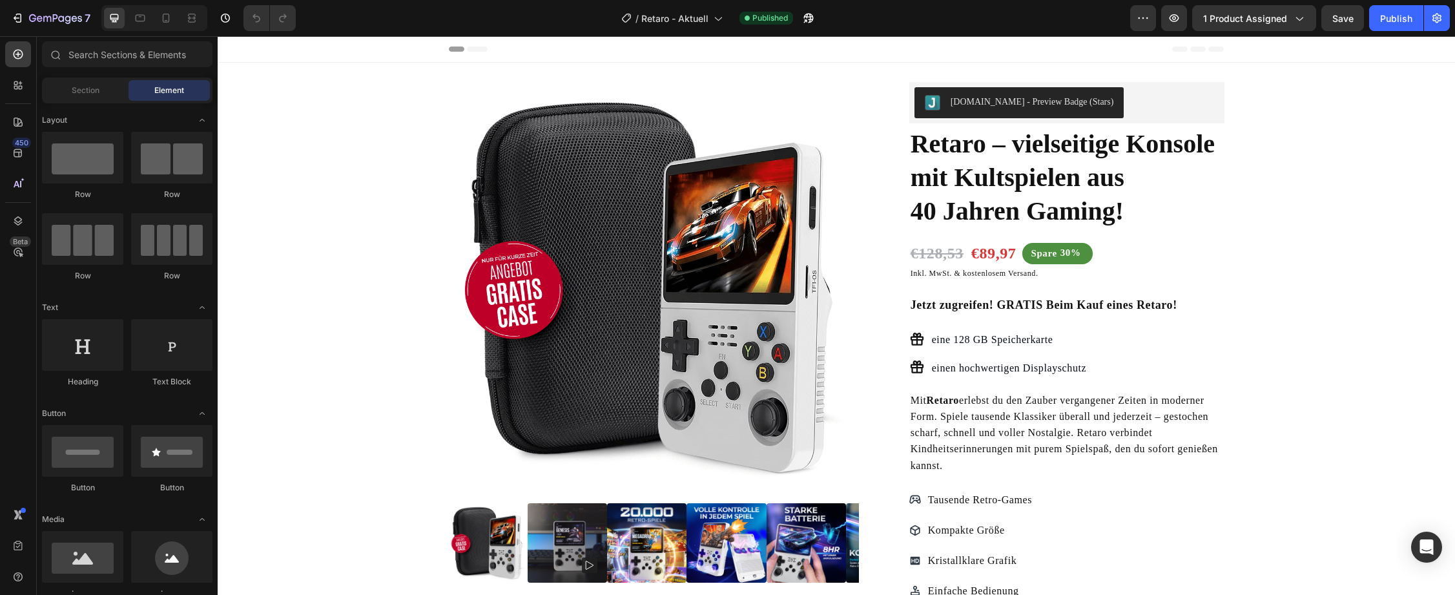
radio input "false"
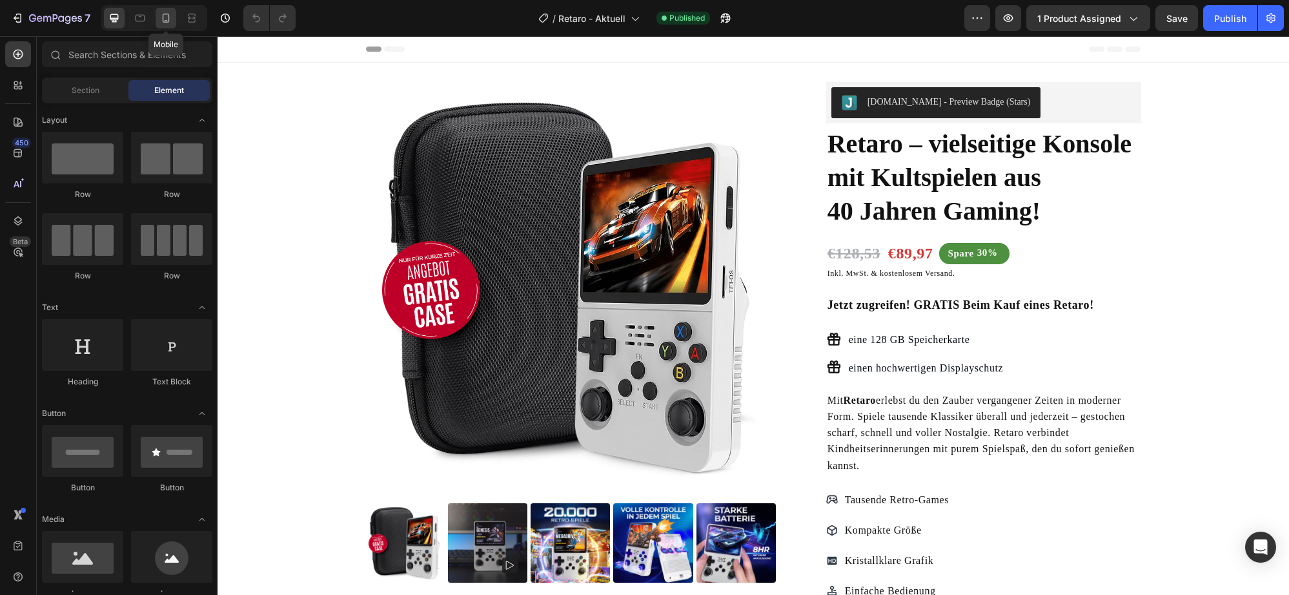
click at [163, 16] on icon at bounding box center [166, 18] width 7 height 9
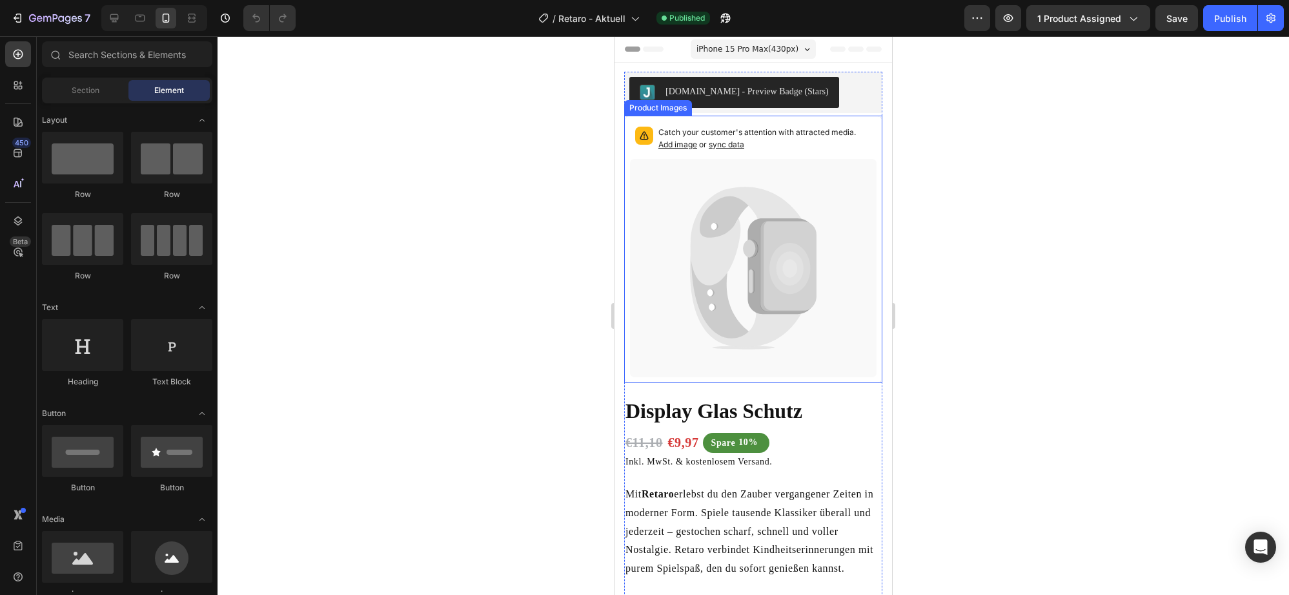
click at [730, 143] on span "sync data" at bounding box center [727, 144] width 36 height 10
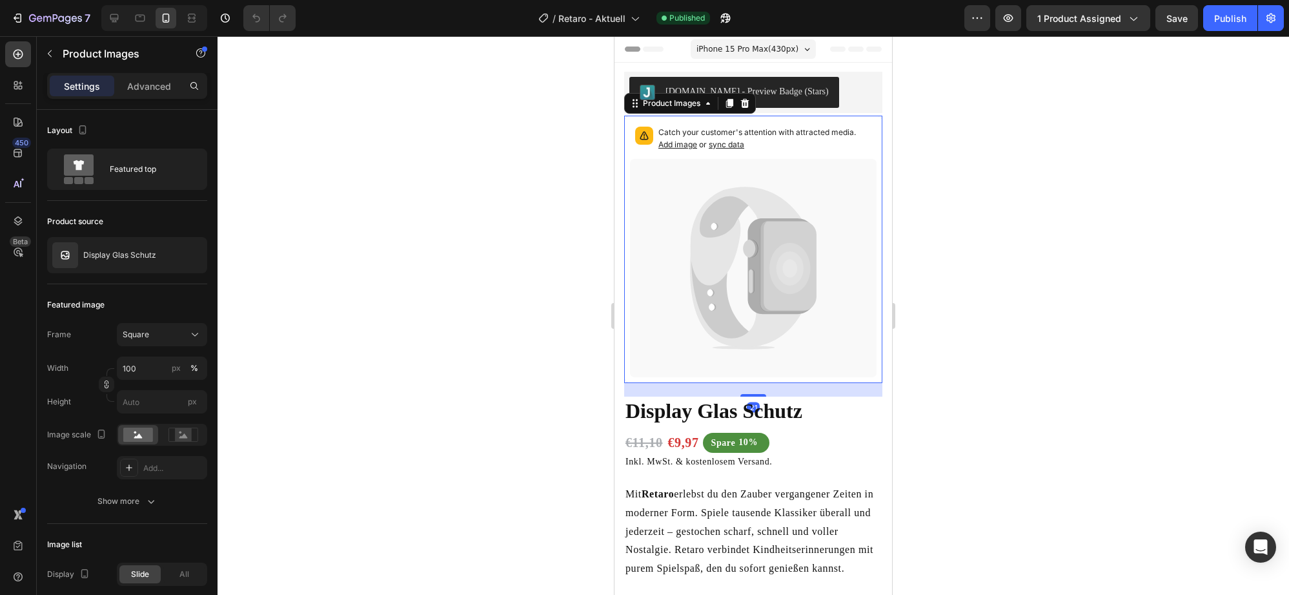
click at [730, 143] on span "sync data" at bounding box center [727, 144] width 36 height 10
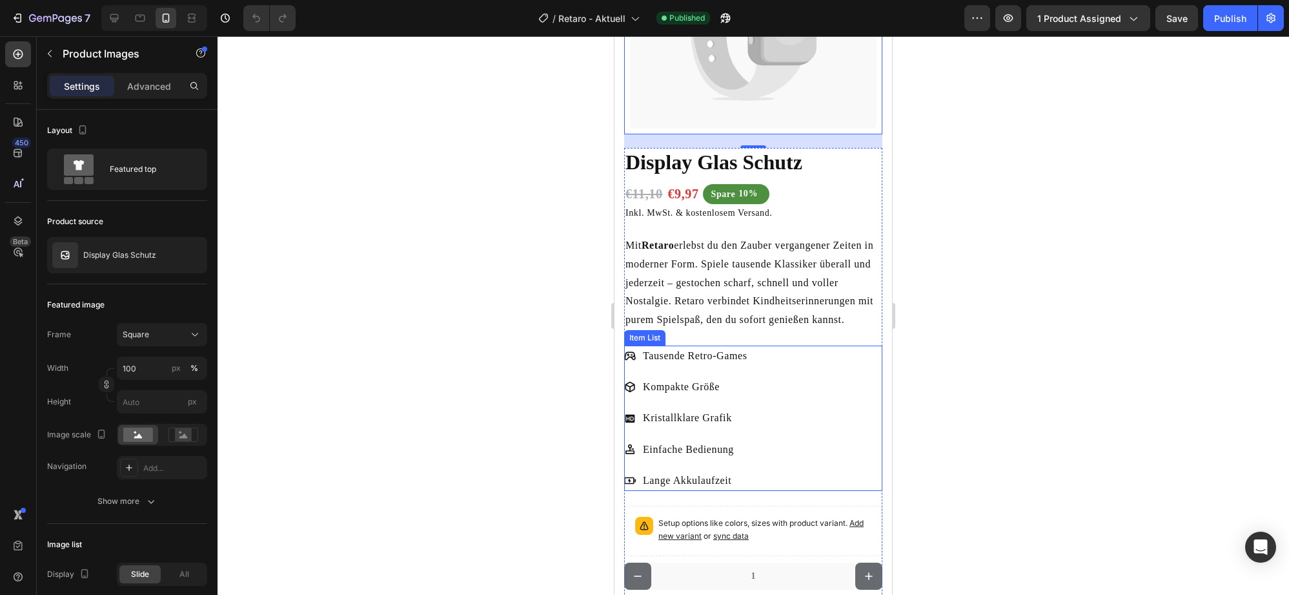
scroll to position [387, 0]
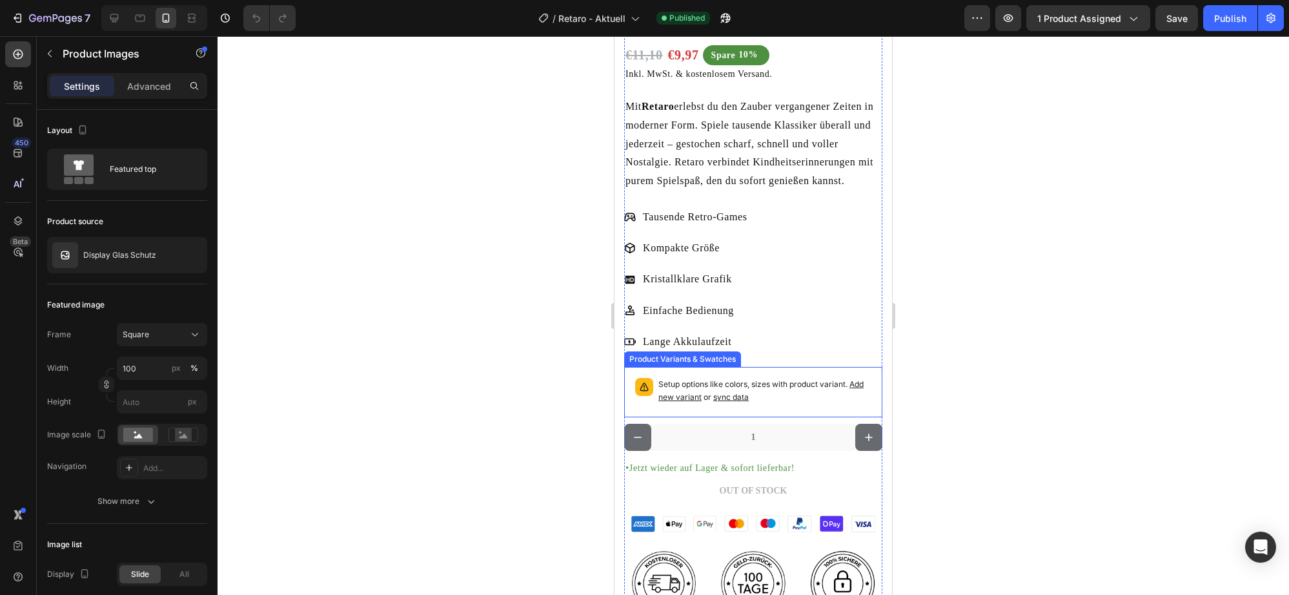
click at [742, 392] on span "sync data" at bounding box center [731, 397] width 36 height 10
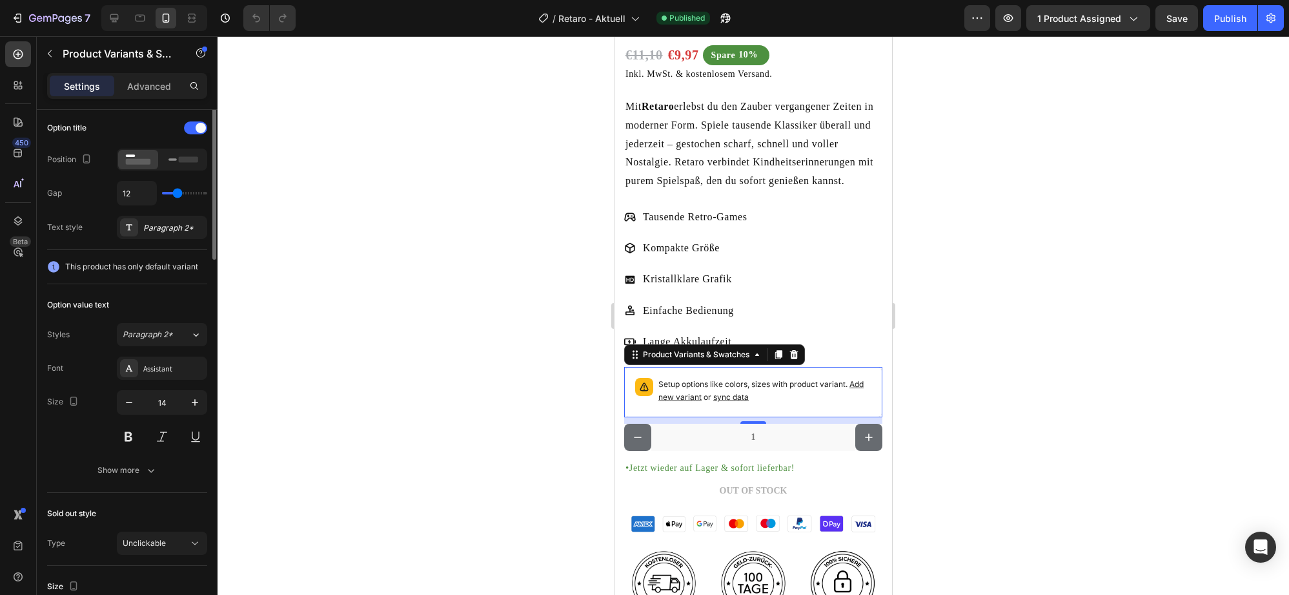
scroll to position [0, 0]
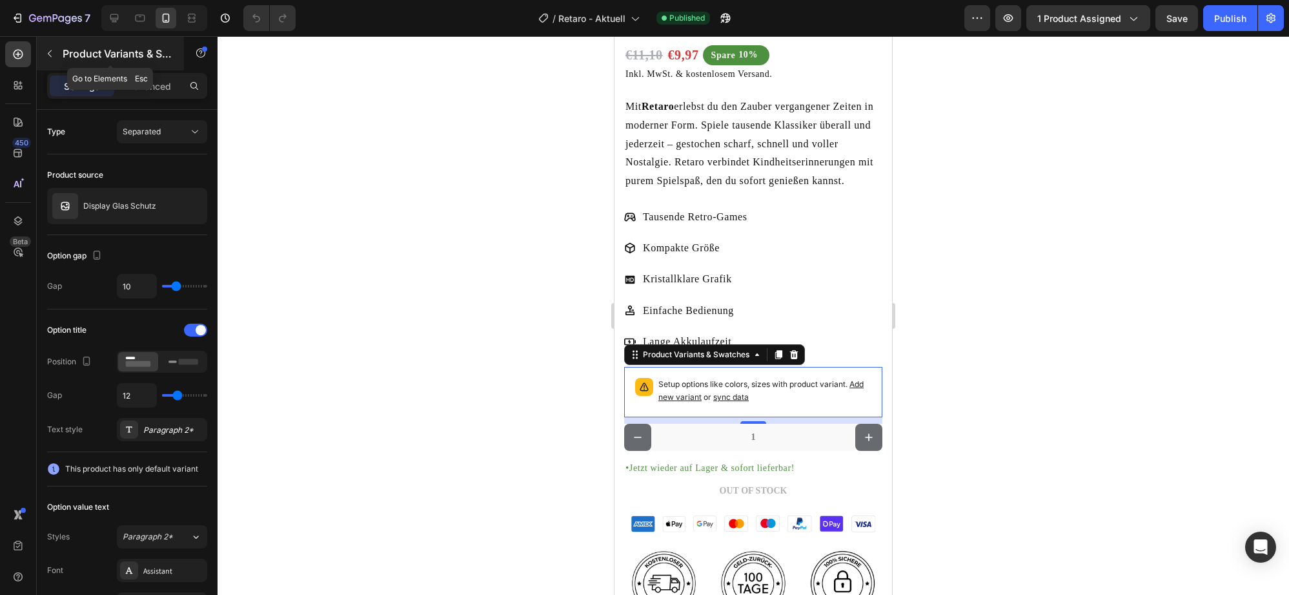
click at [46, 52] on icon "button" at bounding box center [50, 53] width 10 height 10
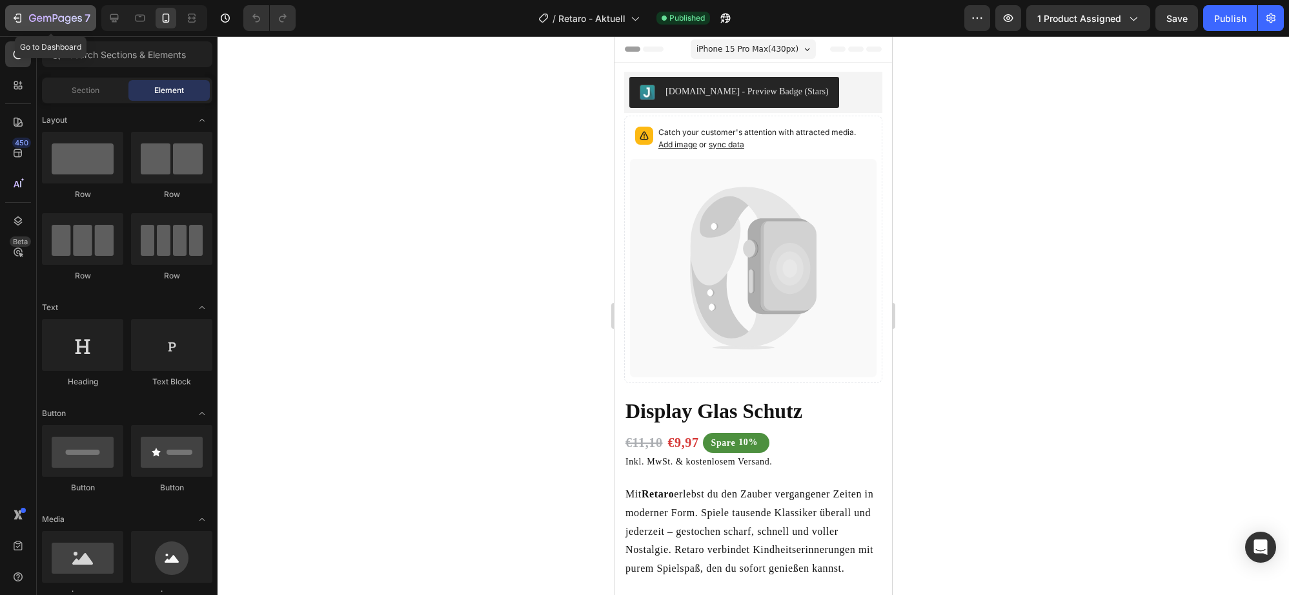
click at [27, 16] on div "7" at bounding box center [50, 17] width 79 height 15
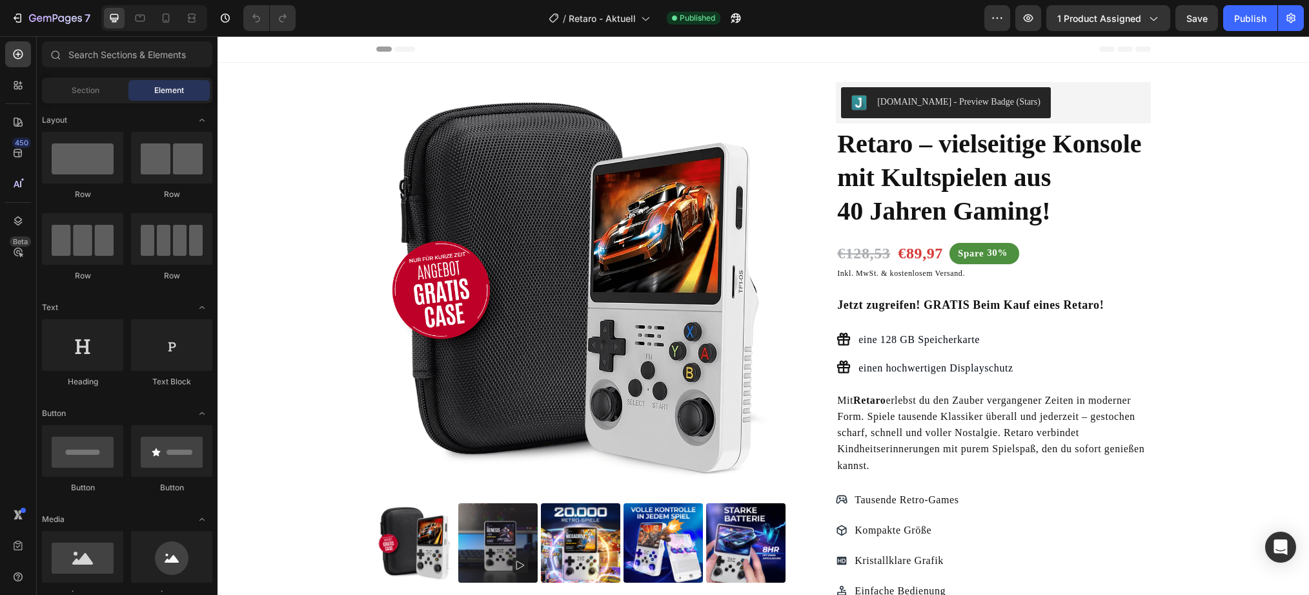
radio input "false"
click at [1295, 22] on icon "button" at bounding box center [1291, 18] width 13 height 13
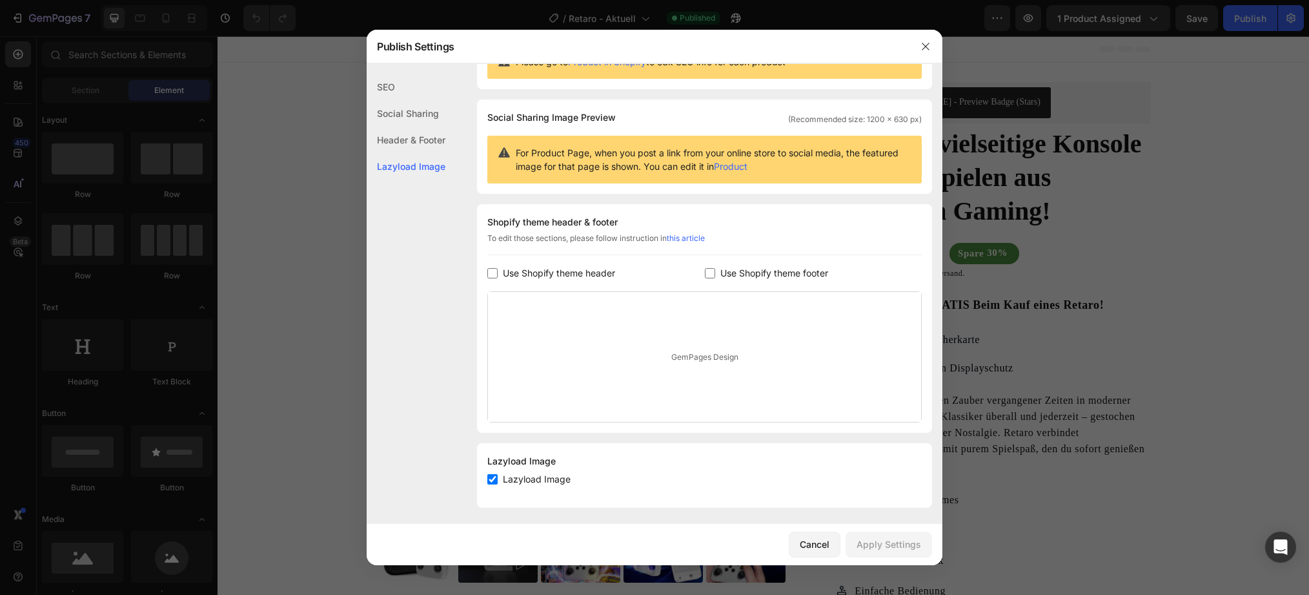
scroll to position [65, 0]
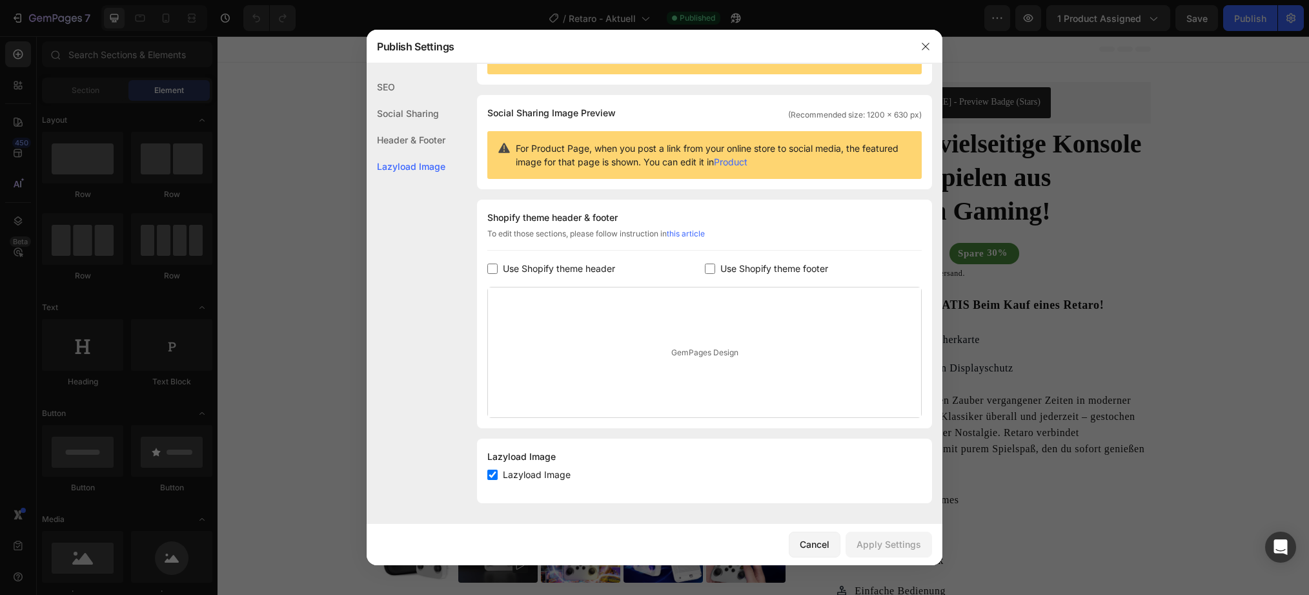
click at [489, 478] on input "checkbox" at bounding box center [492, 474] width 10 height 10
click at [491, 476] on input "checkbox" at bounding box center [492, 474] width 10 height 10
checkbox input "true"
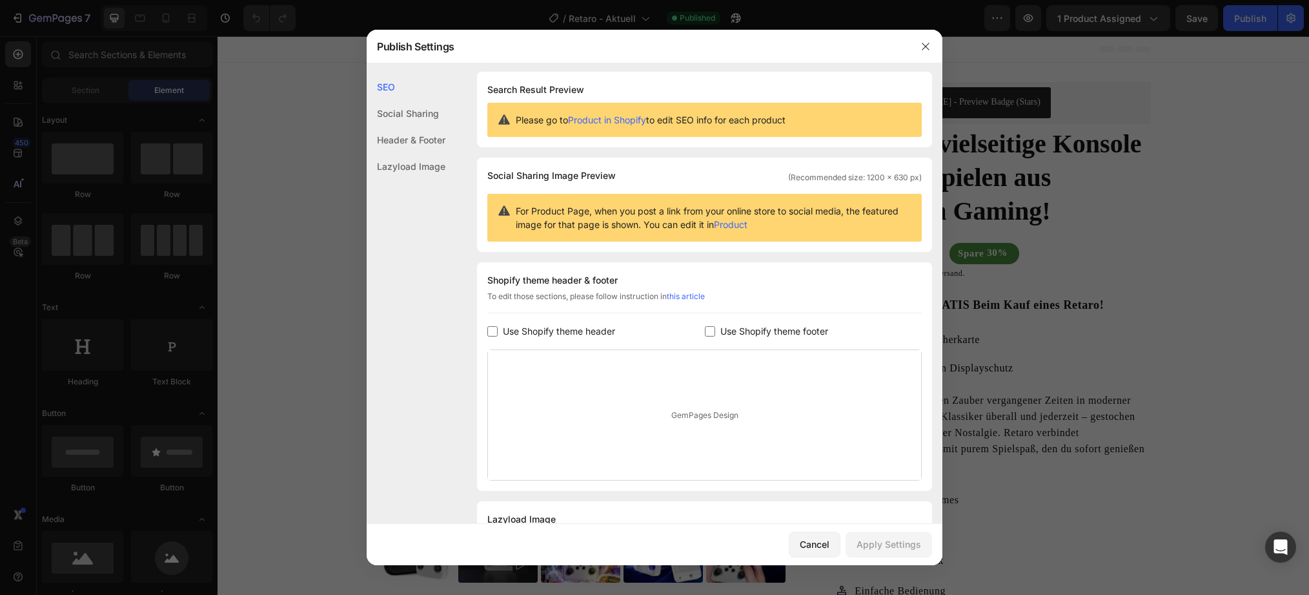
scroll to position [0, 0]
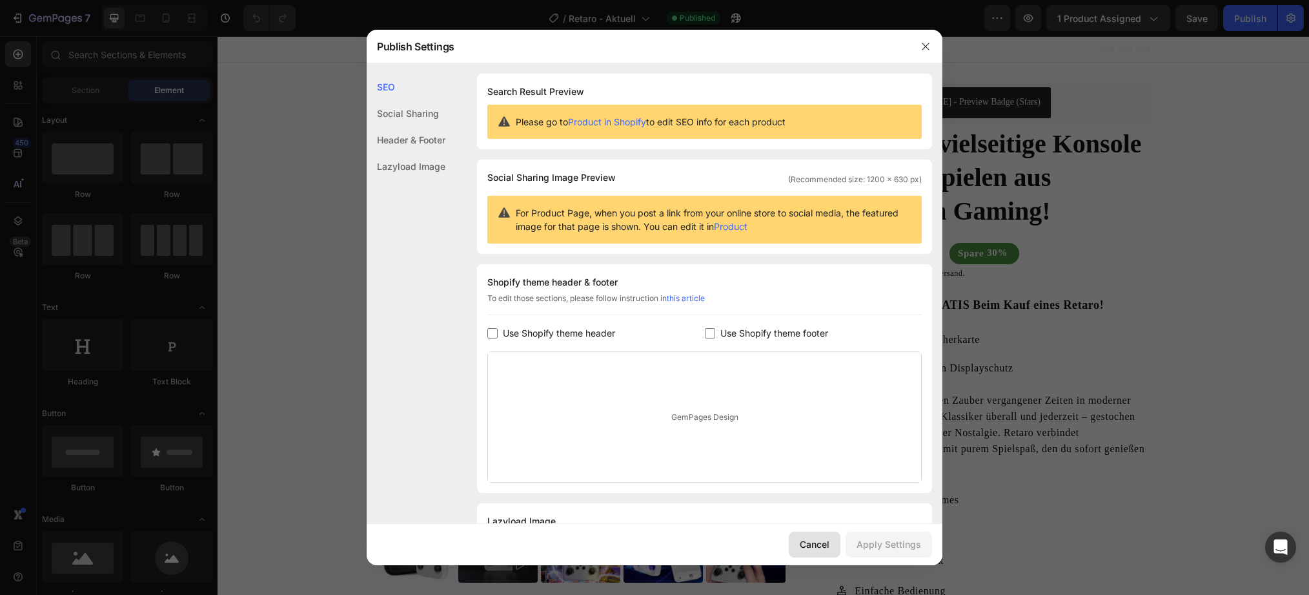
click at [808, 545] on div "Cancel" at bounding box center [815, 544] width 30 height 14
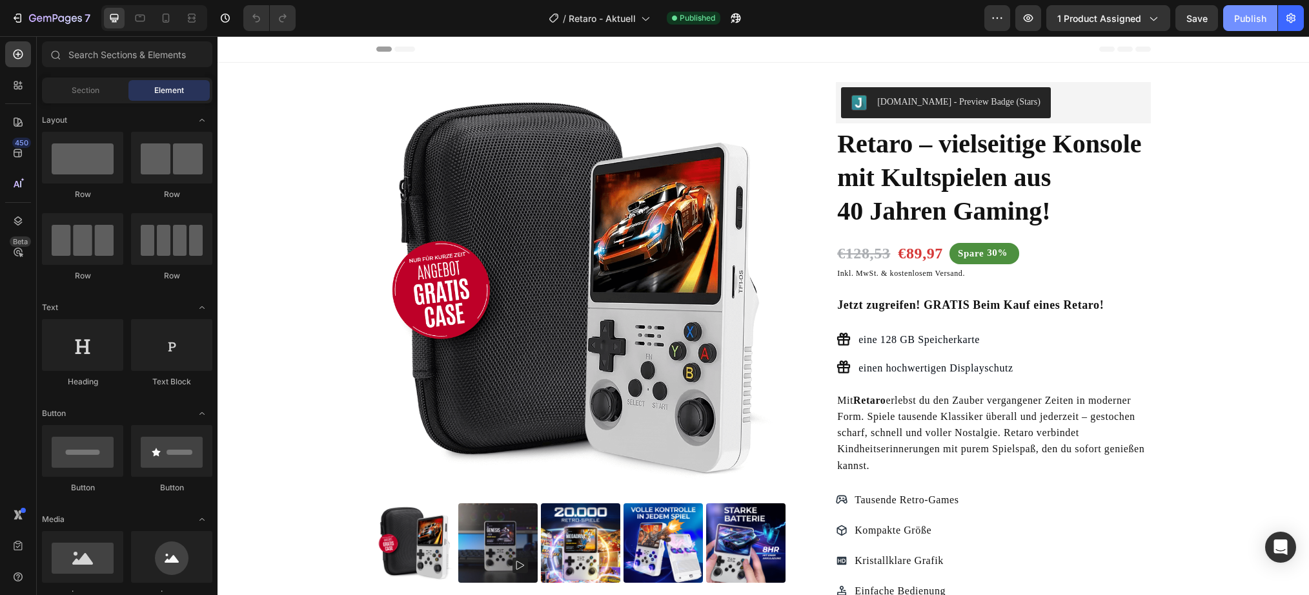
click at [1256, 23] on div "Publish" at bounding box center [1250, 19] width 32 height 14
click at [989, 12] on button "button" at bounding box center [998, 18] width 26 height 26
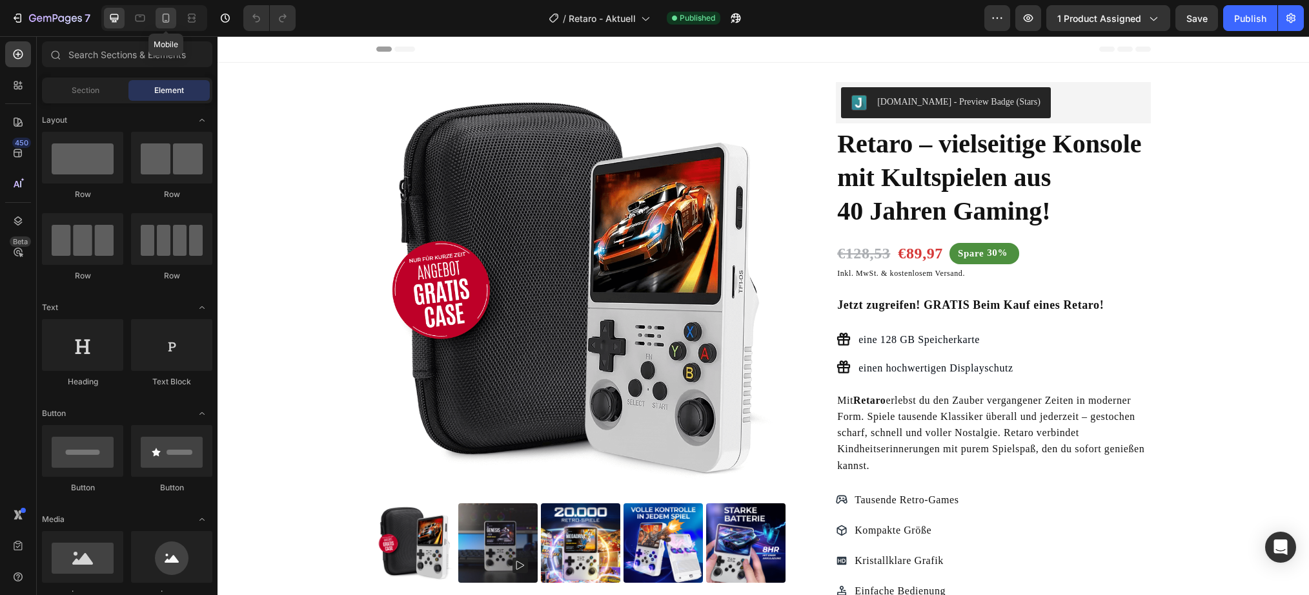
click at [163, 14] on icon at bounding box center [165, 18] width 13 height 13
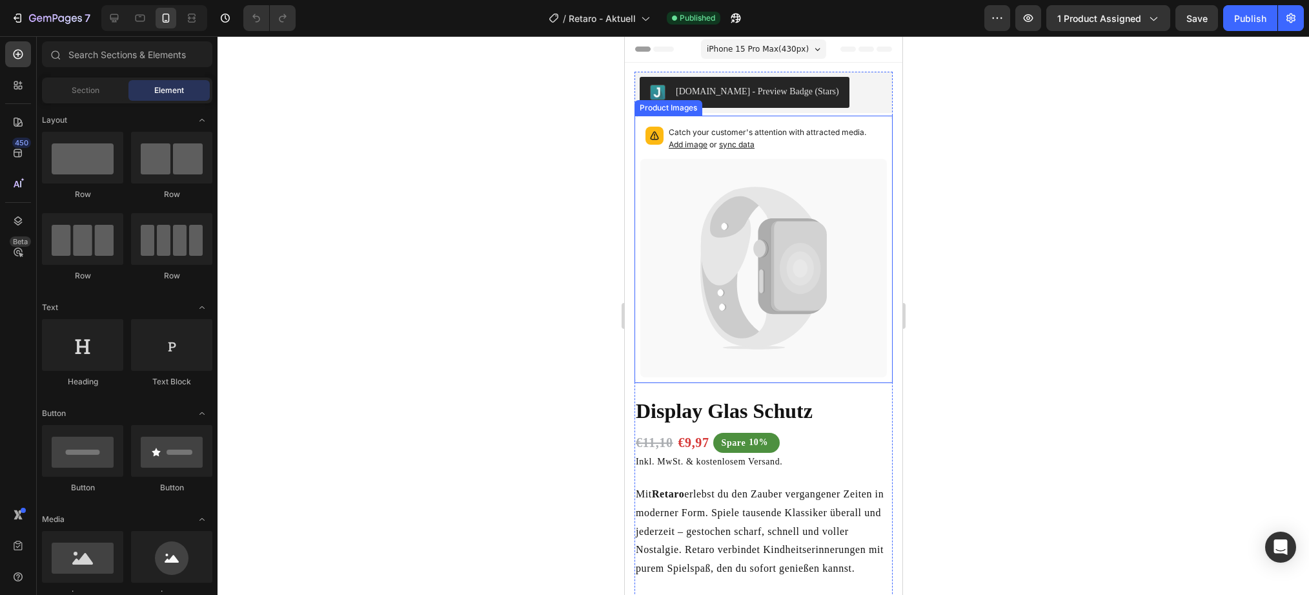
click at [739, 252] on icon at bounding box center [757, 236] width 112 height 99
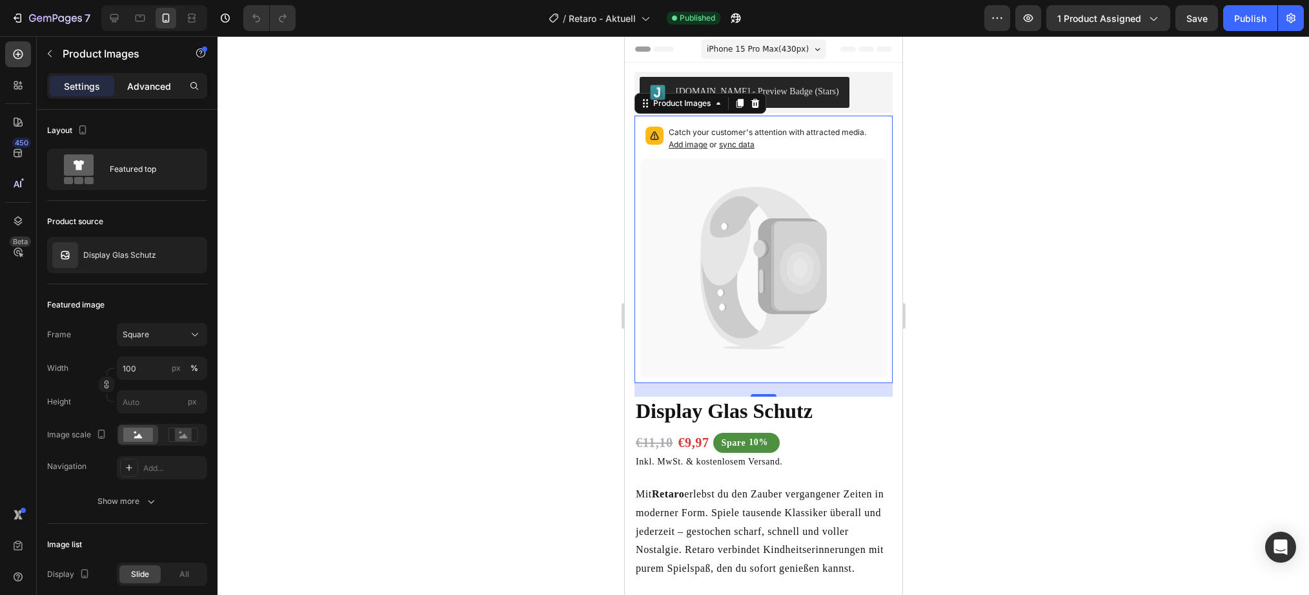
click at [140, 90] on p "Advanced" at bounding box center [149, 86] width 44 height 14
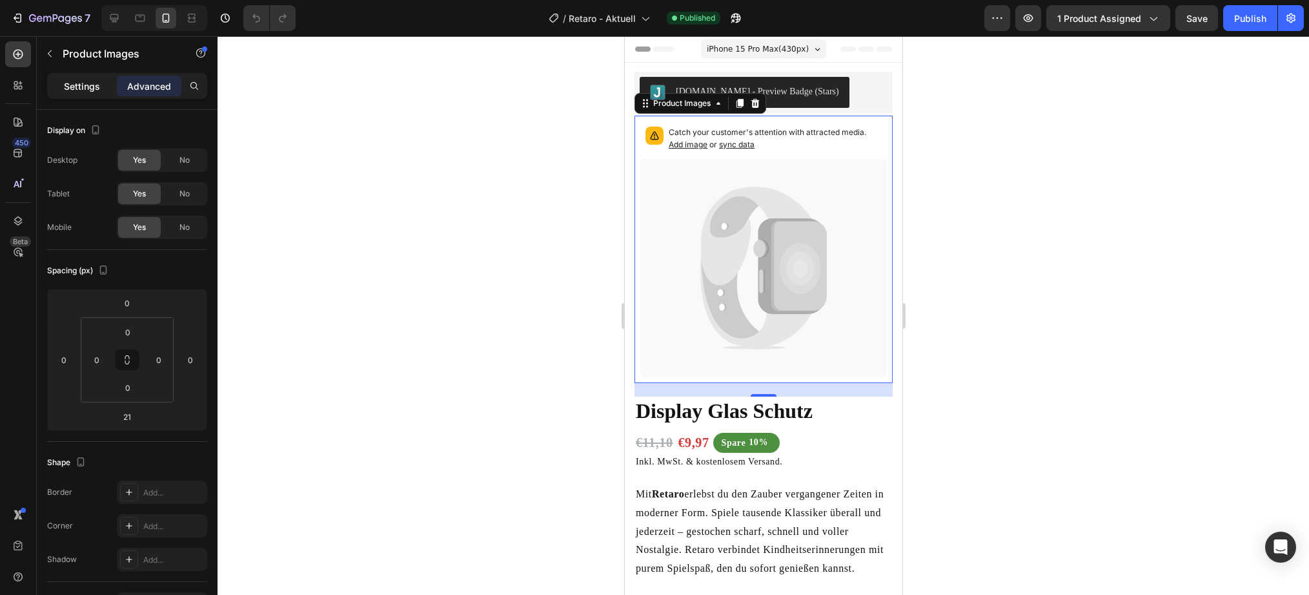
click at [70, 83] on p "Settings" at bounding box center [82, 86] width 36 height 14
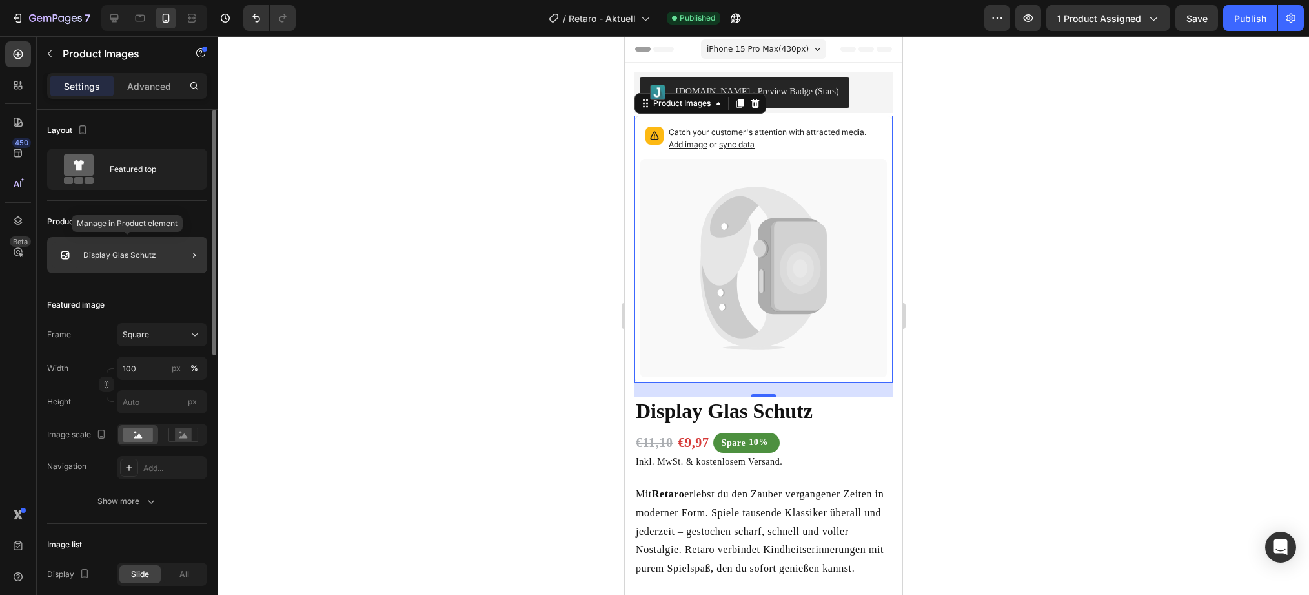
click at [148, 260] on div "Display Glas Schutz" at bounding box center [127, 255] width 160 height 36
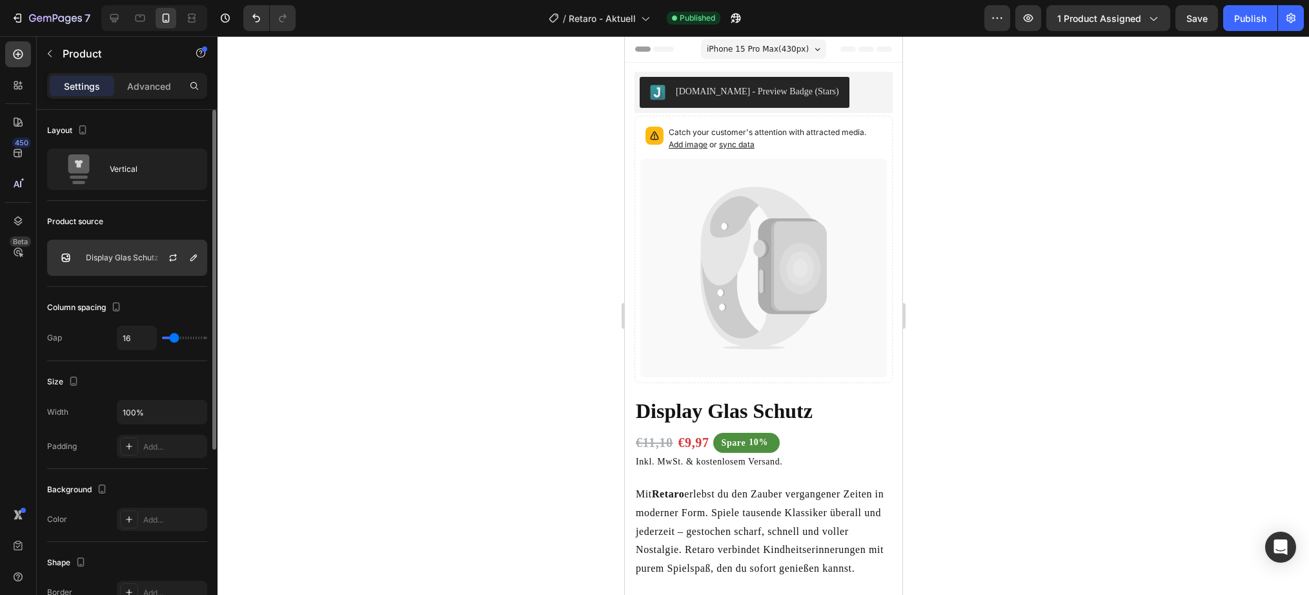
click at [148, 256] on p "Display Glas Schutz" at bounding box center [122, 257] width 73 height 9
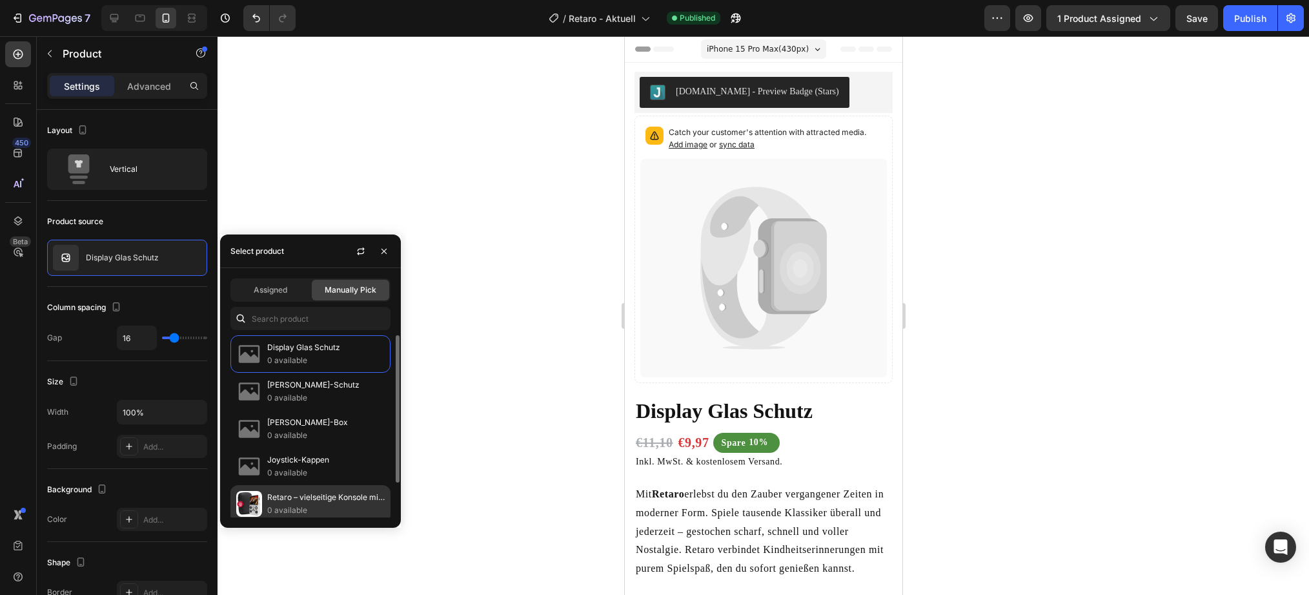
click at [310, 522] on div "Retaro – vielseitige Konsole mit Kultspielen aus 40 Jahren Gaming! 0 available" at bounding box center [310, 540] width 160 height 37
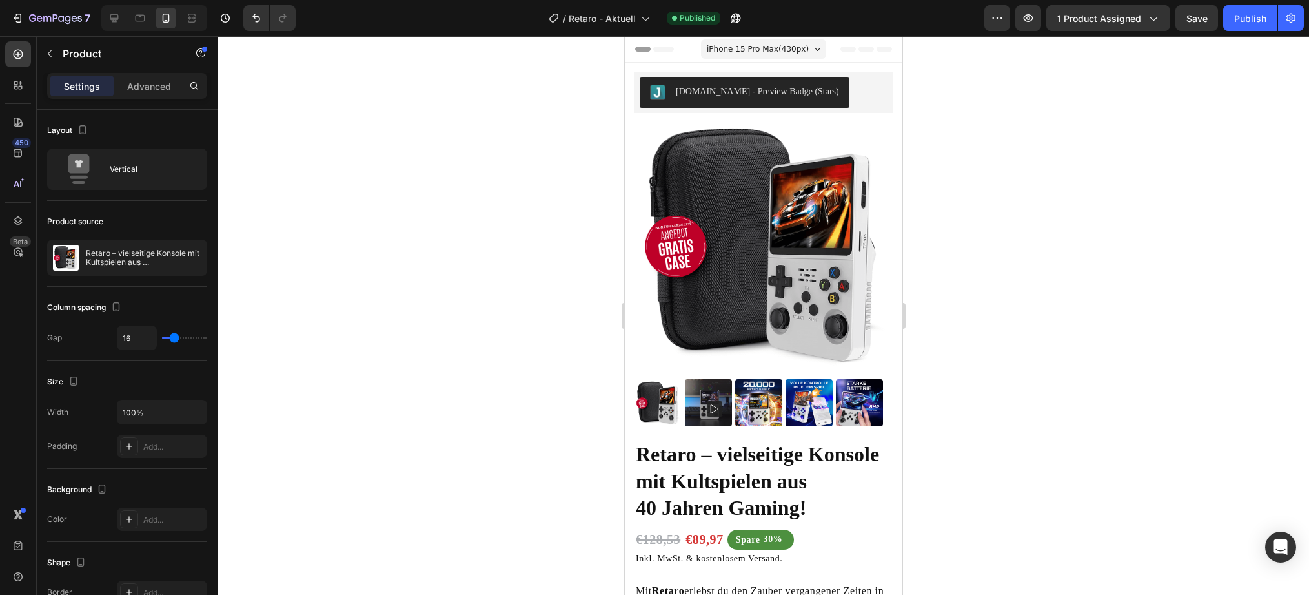
click at [436, 135] on div at bounding box center [764, 315] width 1092 height 558
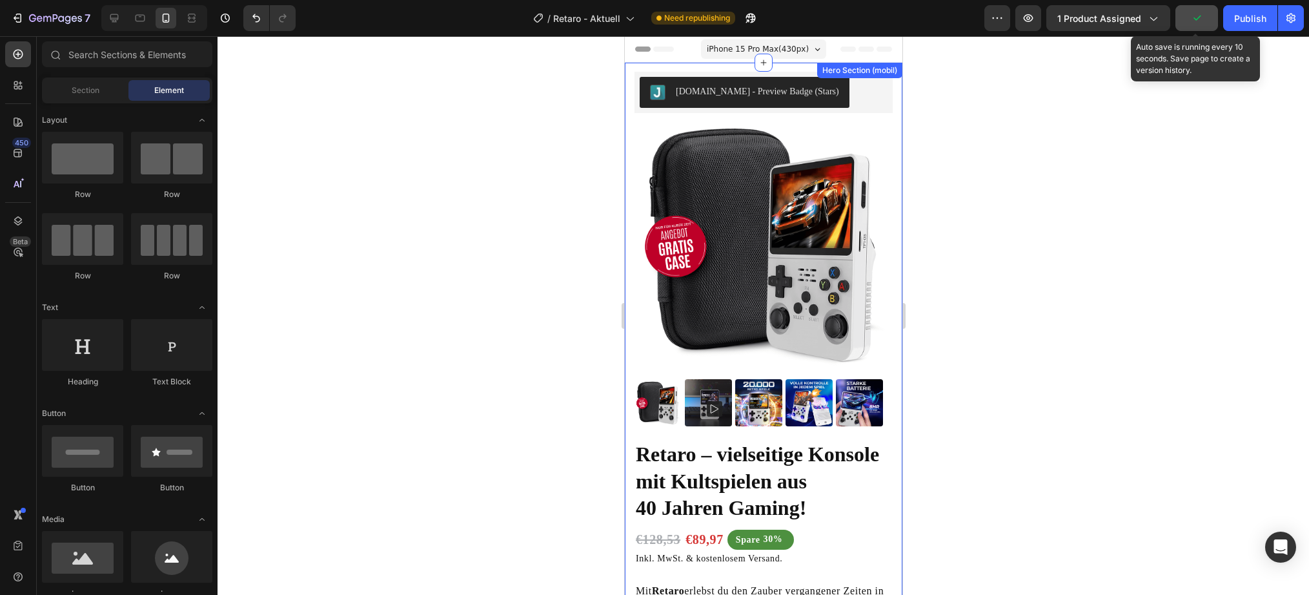
click at [1202, 17] on icon "button" at bounding box center [1197, 18] width 13 height 13
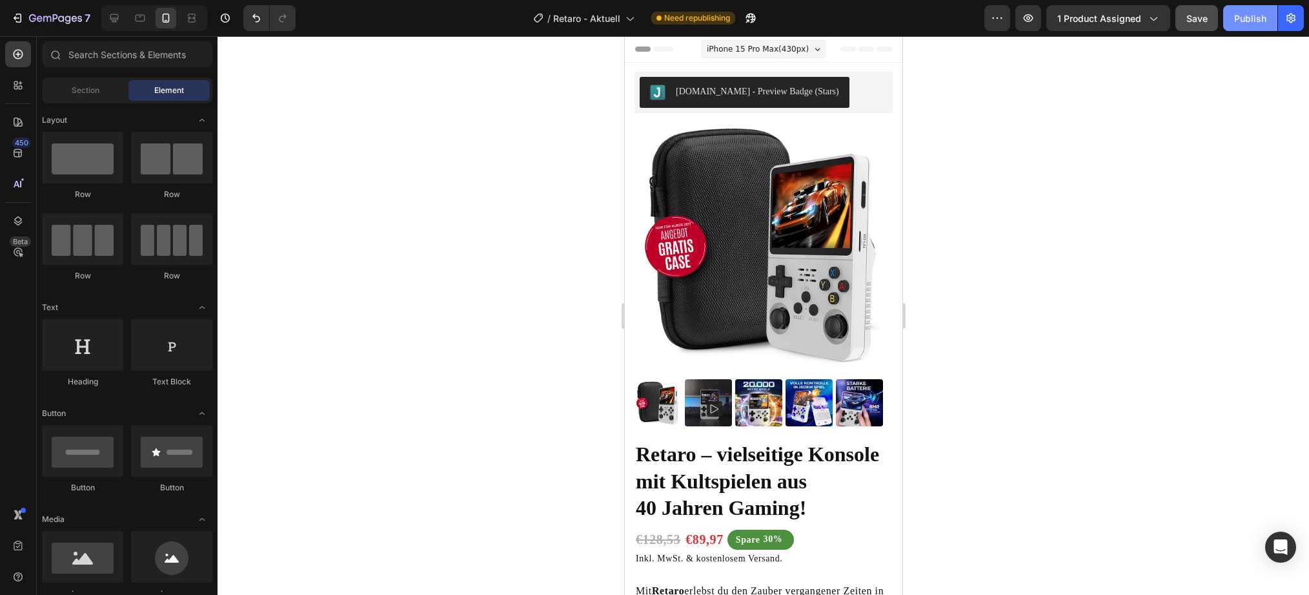
click at [1244, 24] on div "Publish" at bounding box center [1250, 19] width 32 height 14
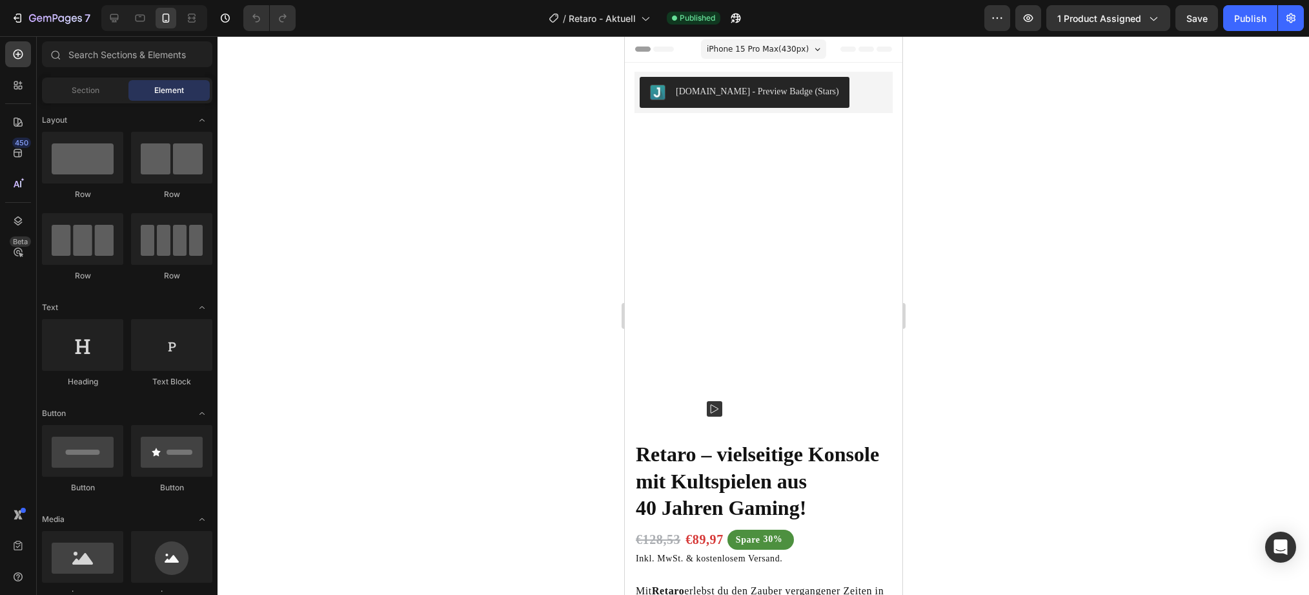
radio input "false"
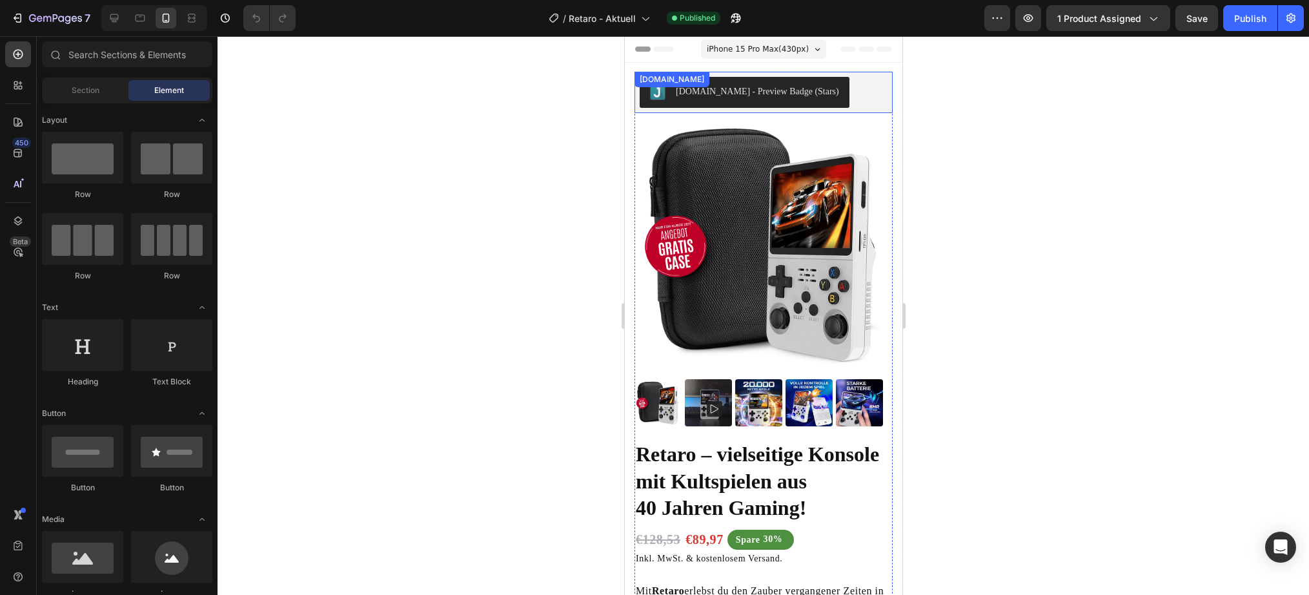
click at [855, 88] on div "[DOMAIN_NAME] - Preview Badge (Stars)" at bounding box center [763, 92] width 248 height 31
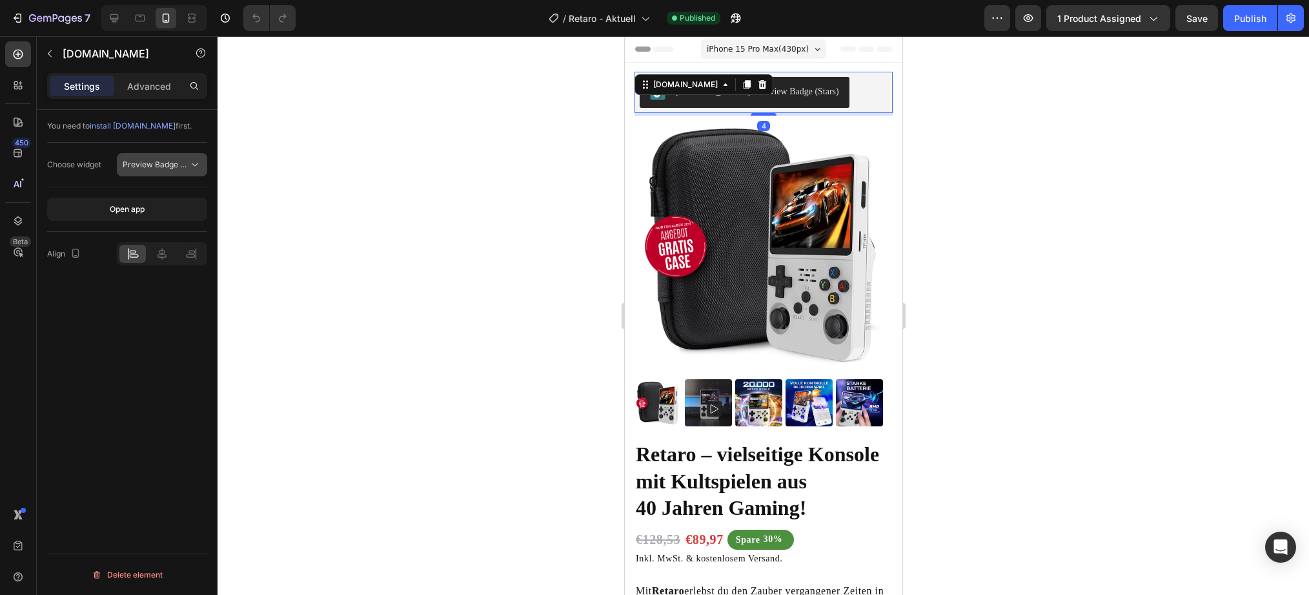
click at [183, 169] on span "Preview Badge (Stars)" at bounding box center [164, 164] width 82 height 10
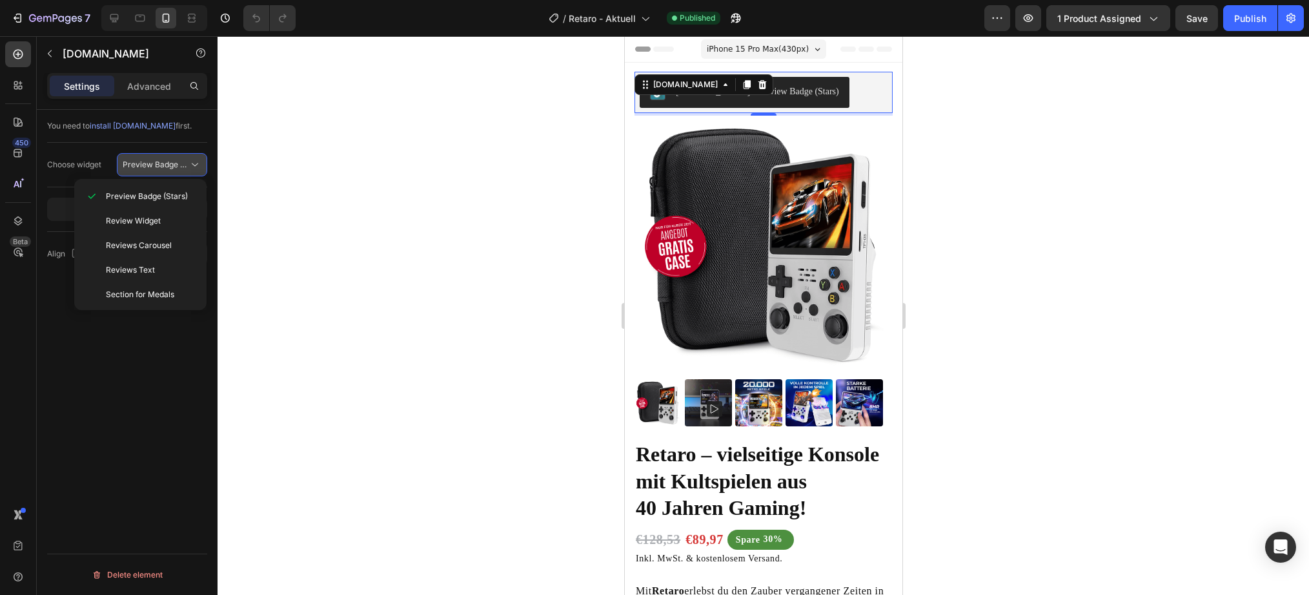
click at [183, 169] on span "Preview Badge (Stars)" at bounding box center [164, 164] width 82 height 10
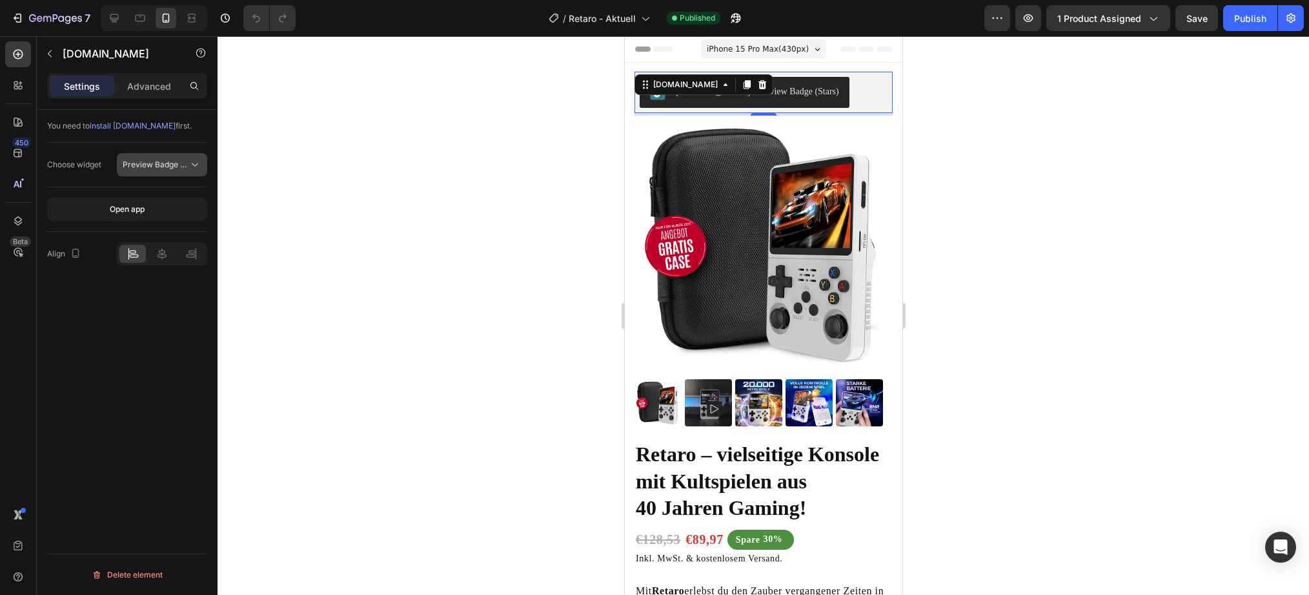
click at [183, 169] on span "Preview Badge (Stars)" at bounding box center [164, 164] width 82 height 10
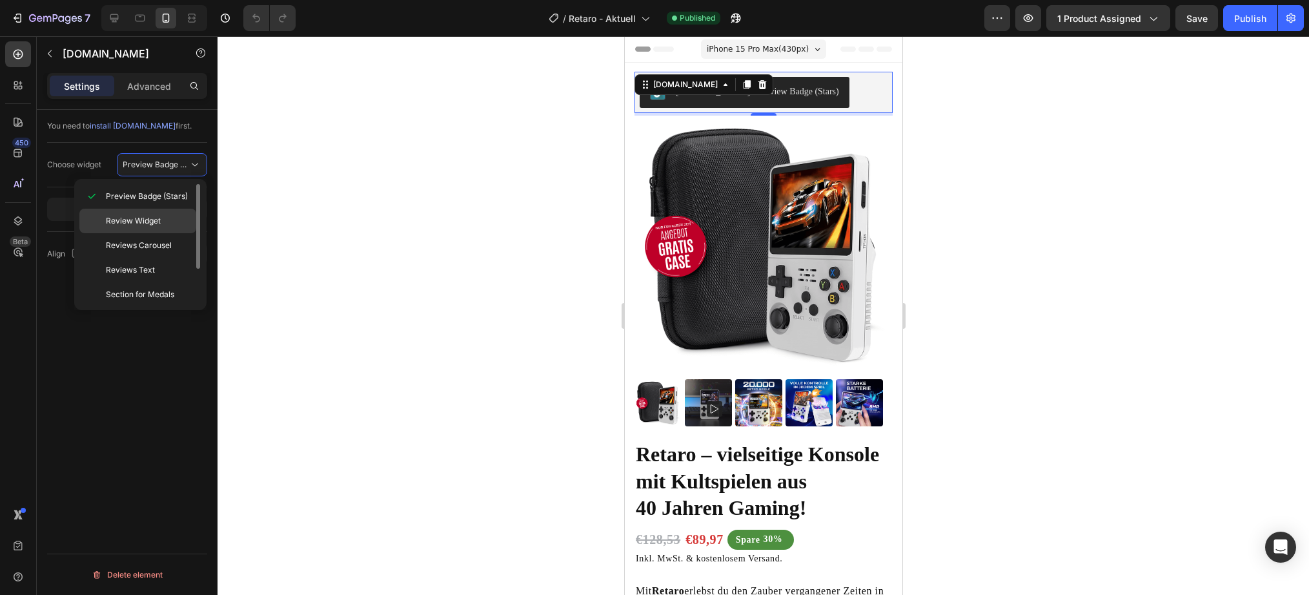
click at [161, 233] on div "Review Widget" at bounding box center [137, 245] width 117 height 25
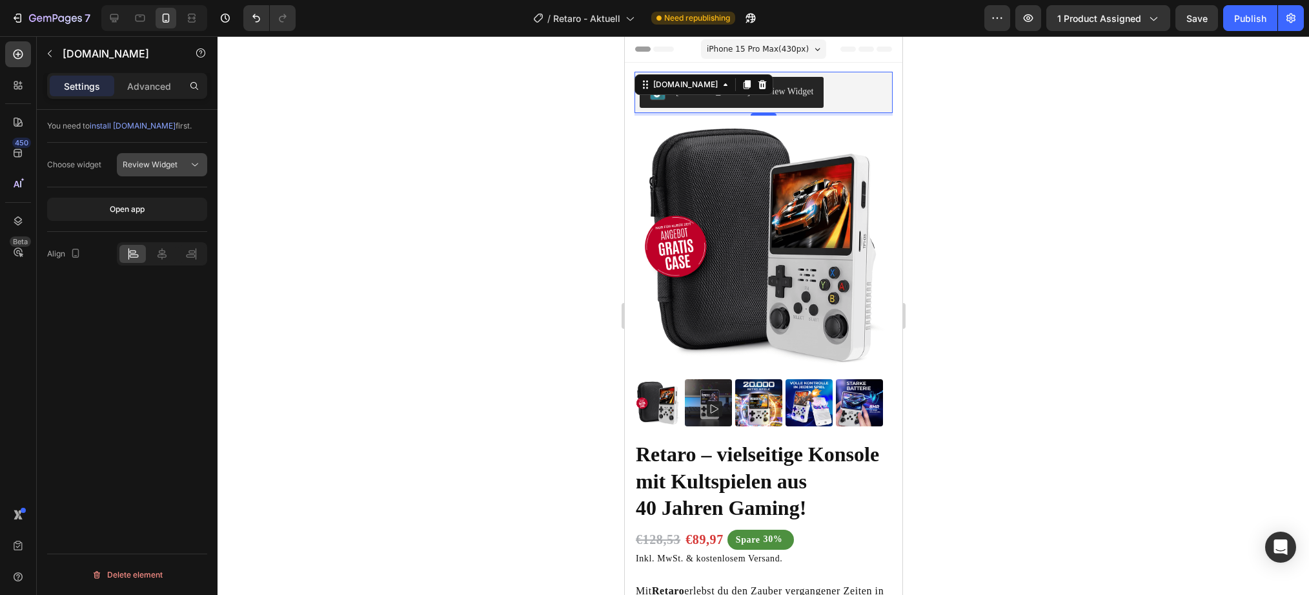
click at [189, 165] on icon at bounding box center [195, 164] width 13 height 13
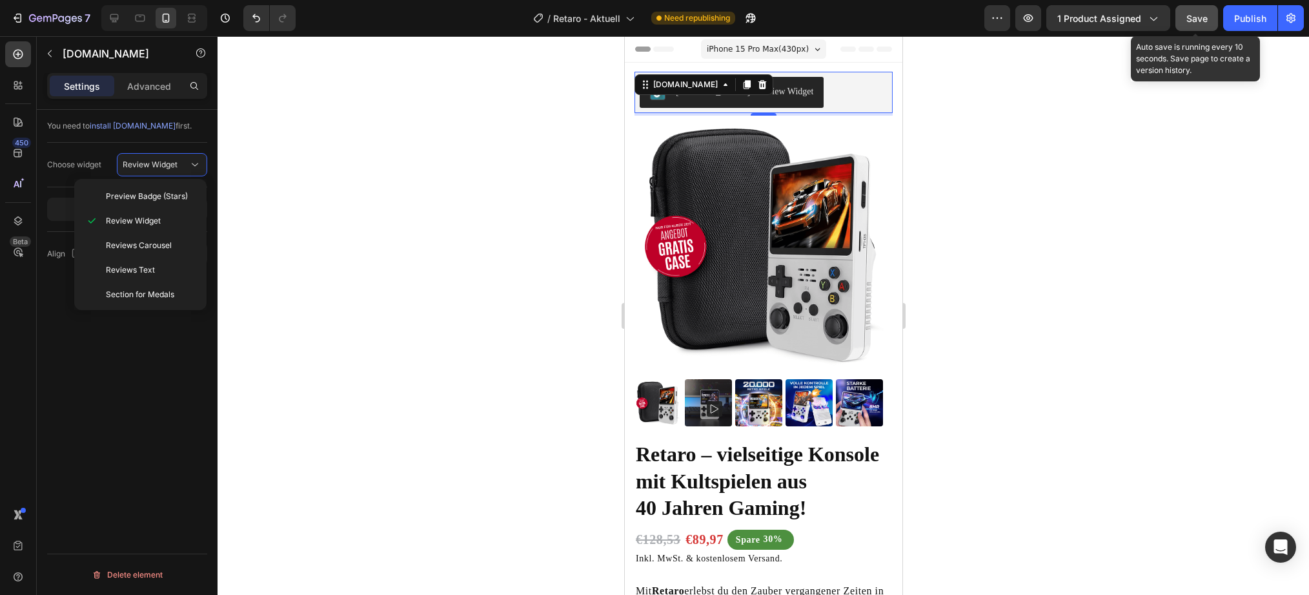
click at [1191, 23] on span "Save" at bounding box center [1197, 18] width 21 height 11
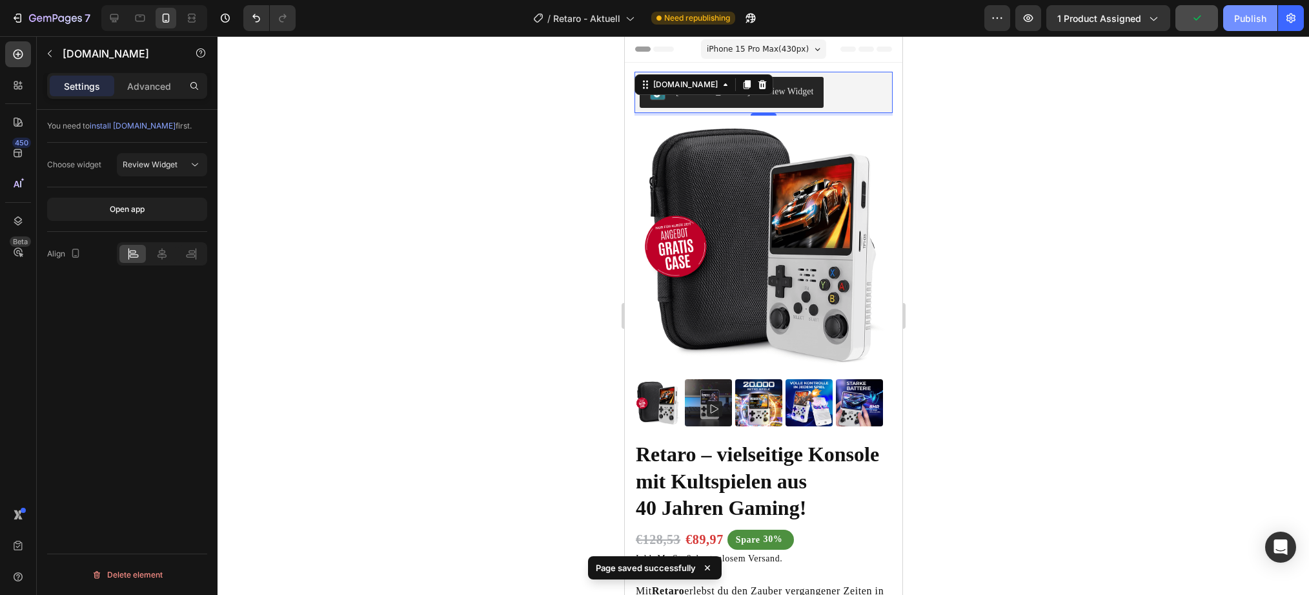
click at [1247, 18] on div "Publish" at bounding box center [1250, 19] width 32 height 14
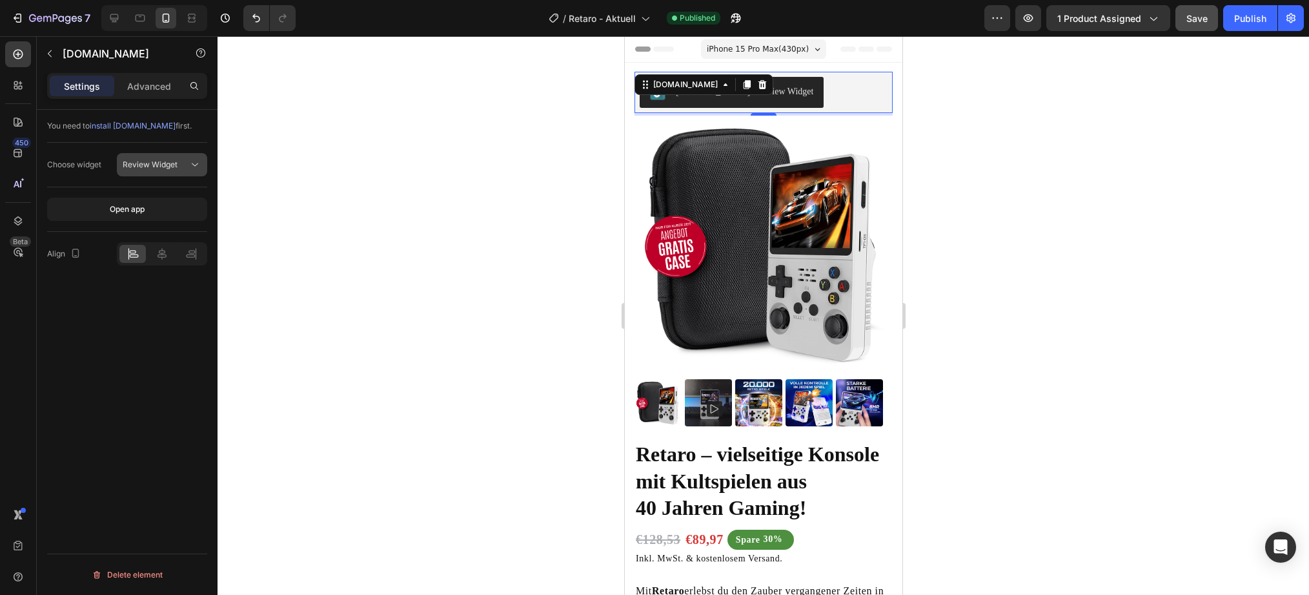
click at [190, 160] on icon at bounding box center [195, 164] width 13 height 13
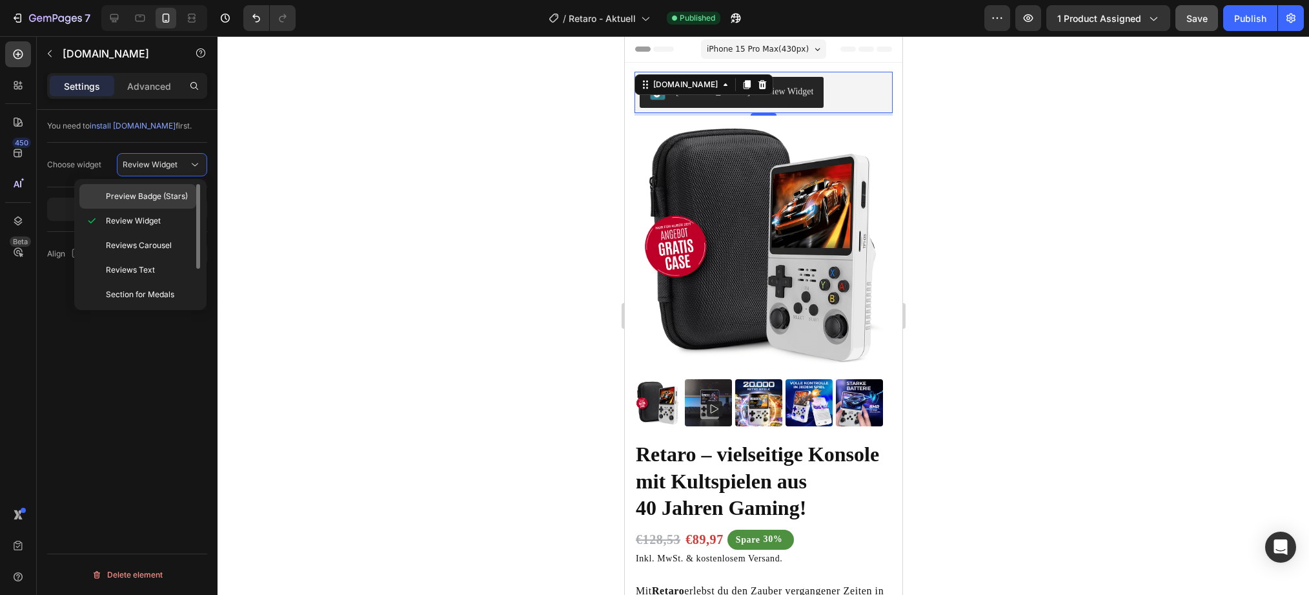
click at [158, 187] on div "Preview Badge (Stars)" at bounding box center [137, 196] width 117 height 25
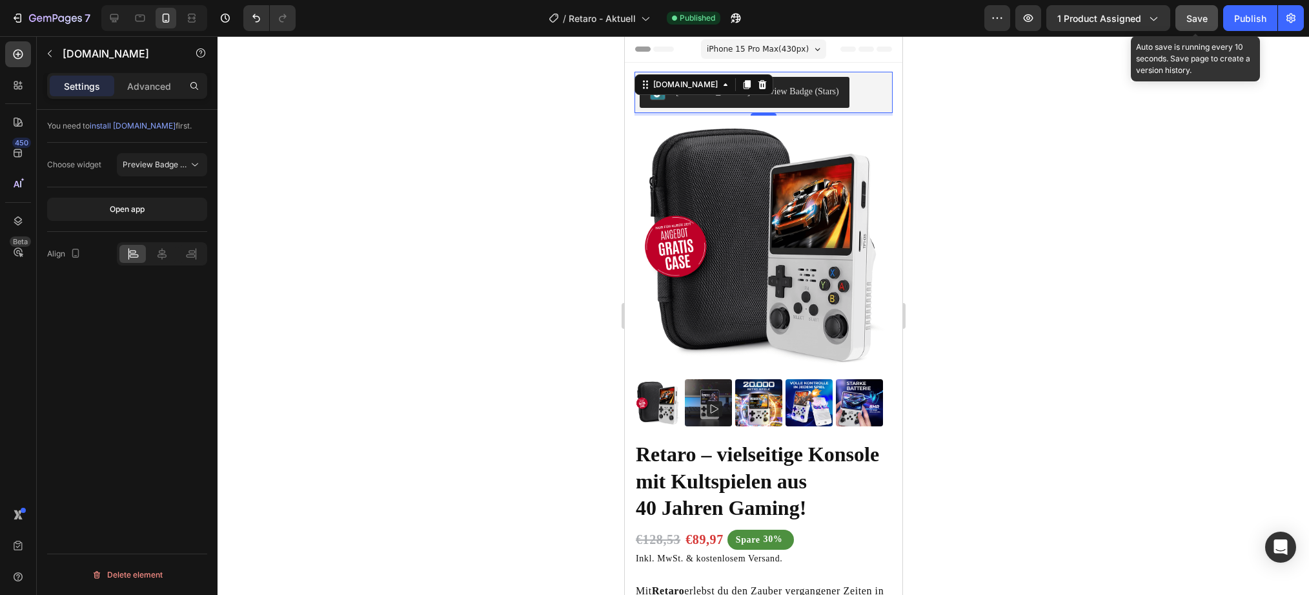
click at [1192, 19] on span "Save" at bounding box center [1197, 18] width 21 height 11
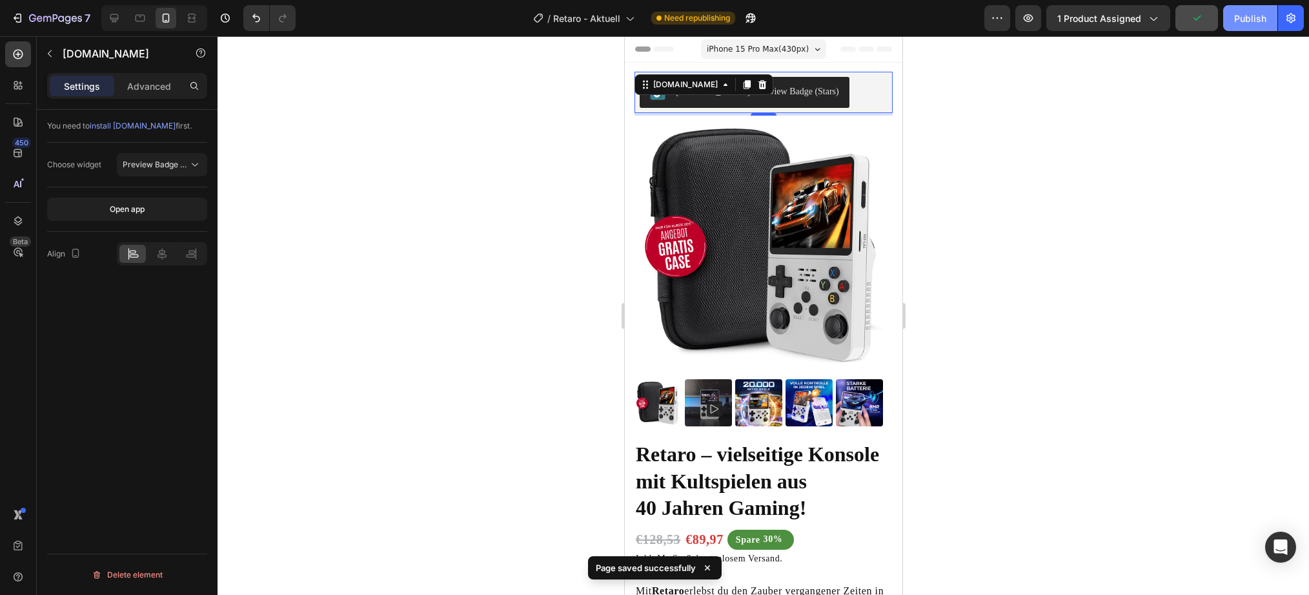
click at [1253, 16] on div "Publish" at bounding box center [1250, 19] width 32 height 14
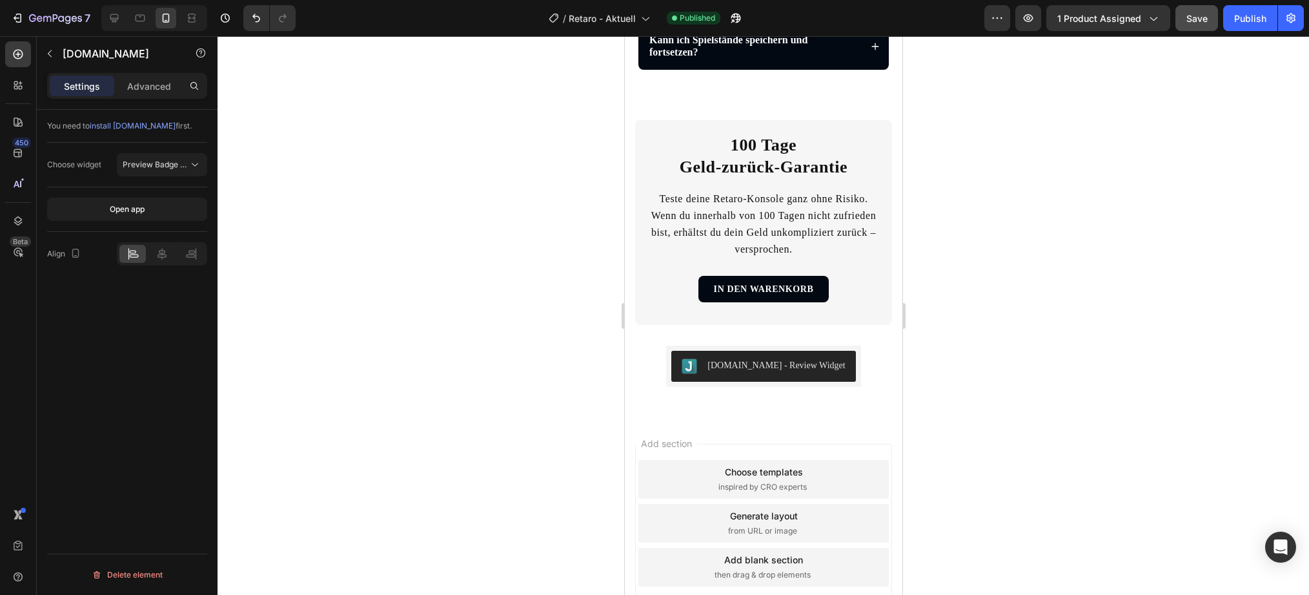
scroll to position [3002, 0]
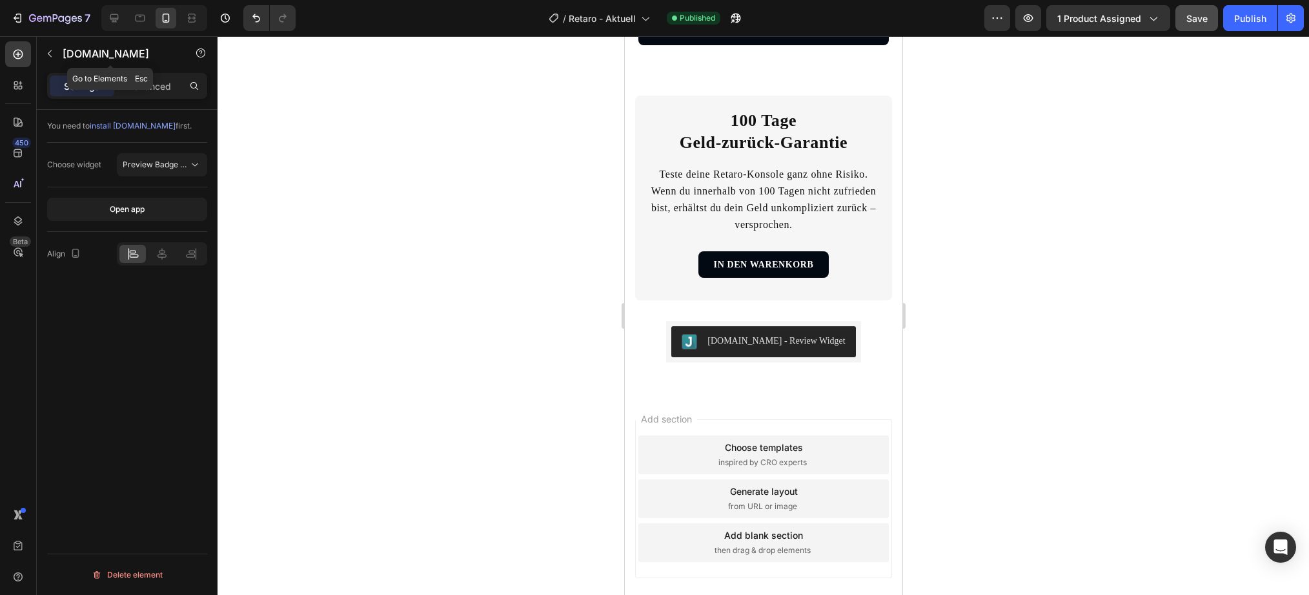
click at [52, 55] on icon "button" at bounding box center [50, 53] width 10 height 10
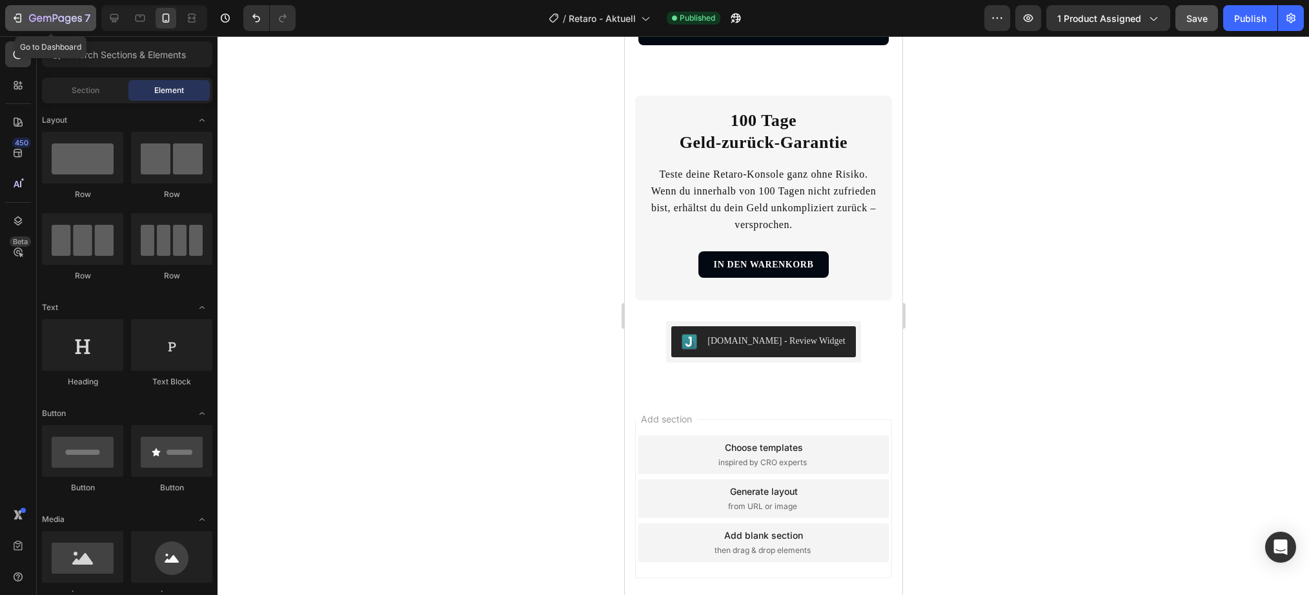
click at [37, 10] on button "7" at bounding box center [50, 18] width 91 height 26
